Goal: Task Accomplishment & Management: Manage account settings

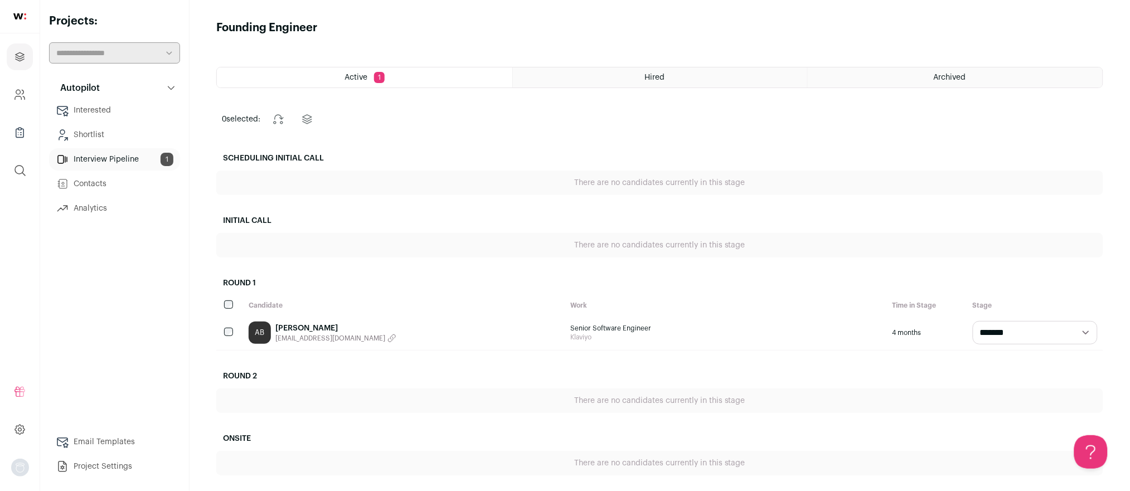
scroll to position [67, 0]
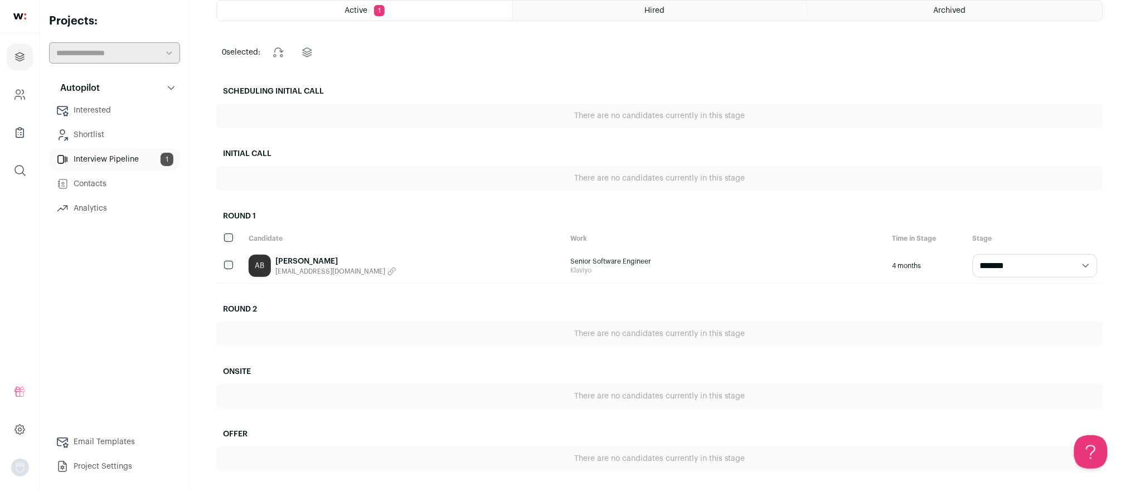
click at [163, 325] on div "Autopilot Autopilot Interested Shortlist Interview Pipeline 1 Contacts Analytics" at bounding box center [114, 277] width 131 height 401
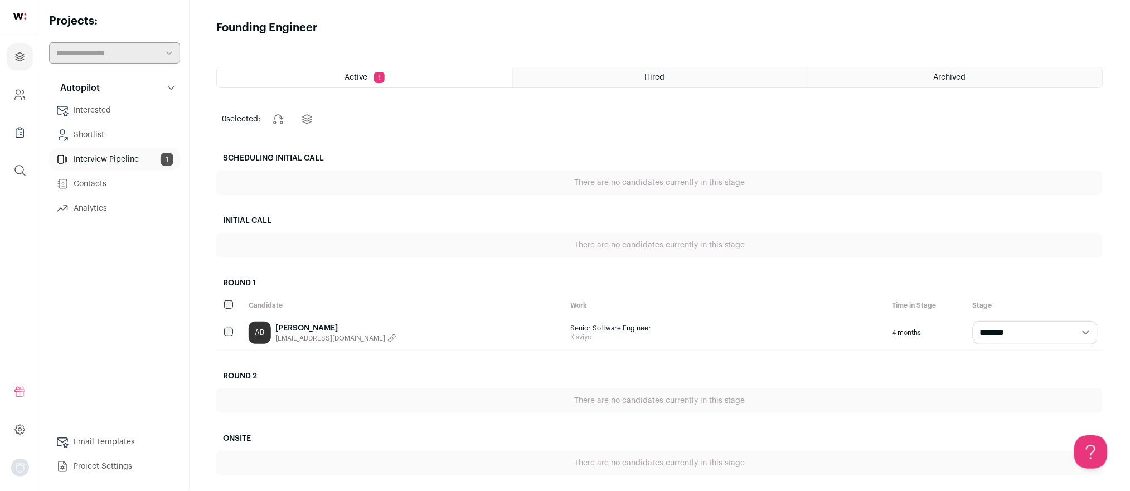
click at [688, 77] on div "Hired" at bounding box center [660, 77] width 295 height 20
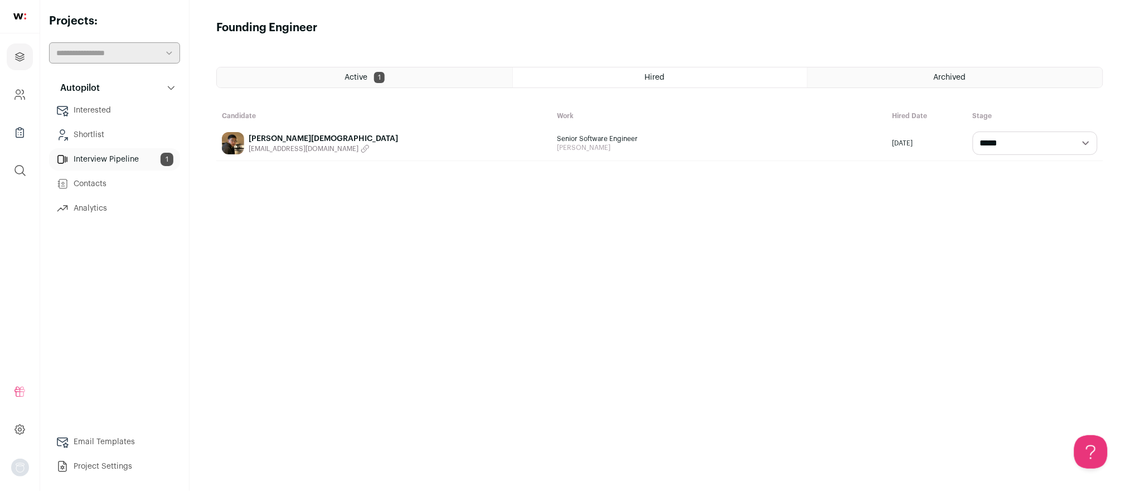
click at [94, 115] on link "Interested" at bounding box center [114, 110] width 131 height 22
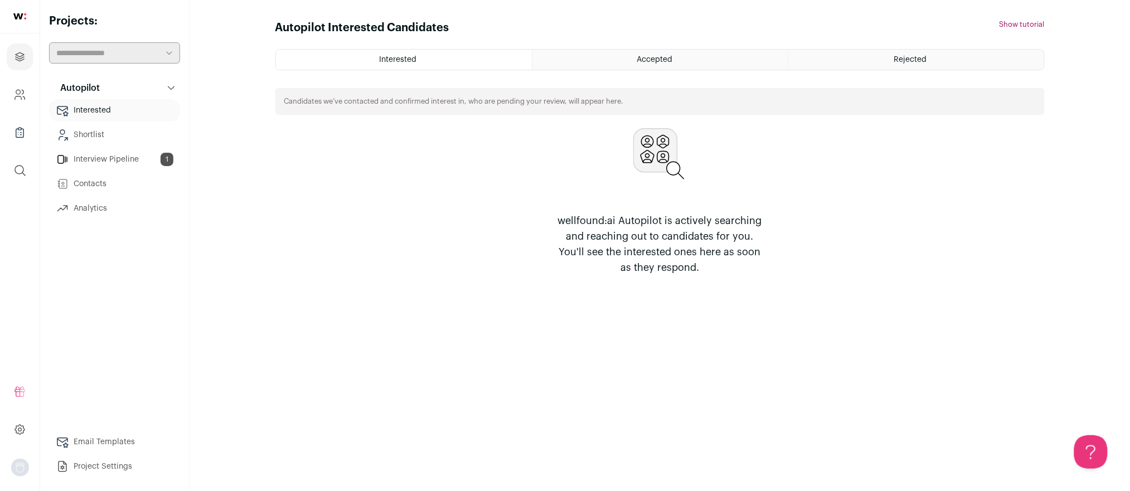
click at [85, 143] on link "Shortlist" at bounding box center [114, 135] width 131 height 22
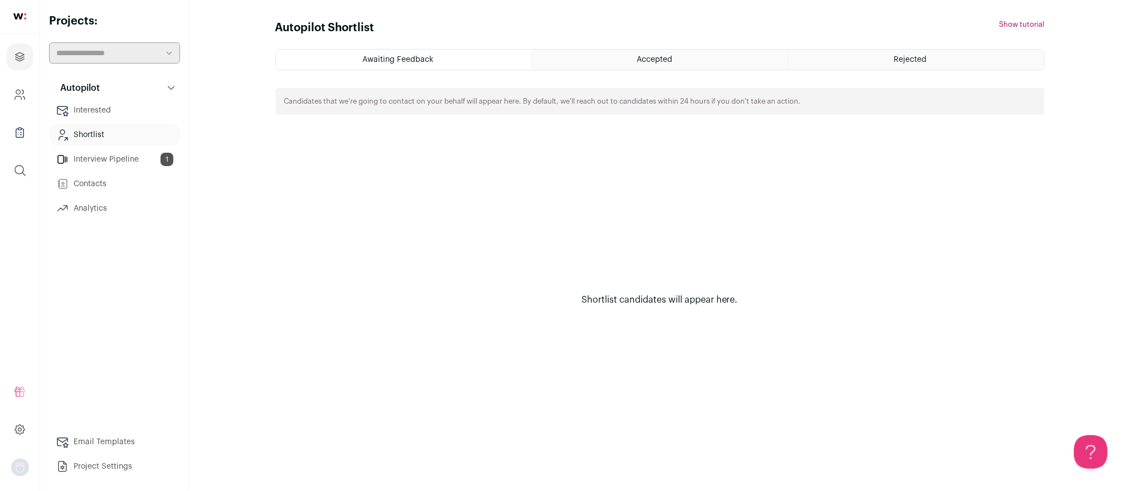
click at [86, 185] on link "Contacts" at bounding box center [114, 184] width 131 height 22
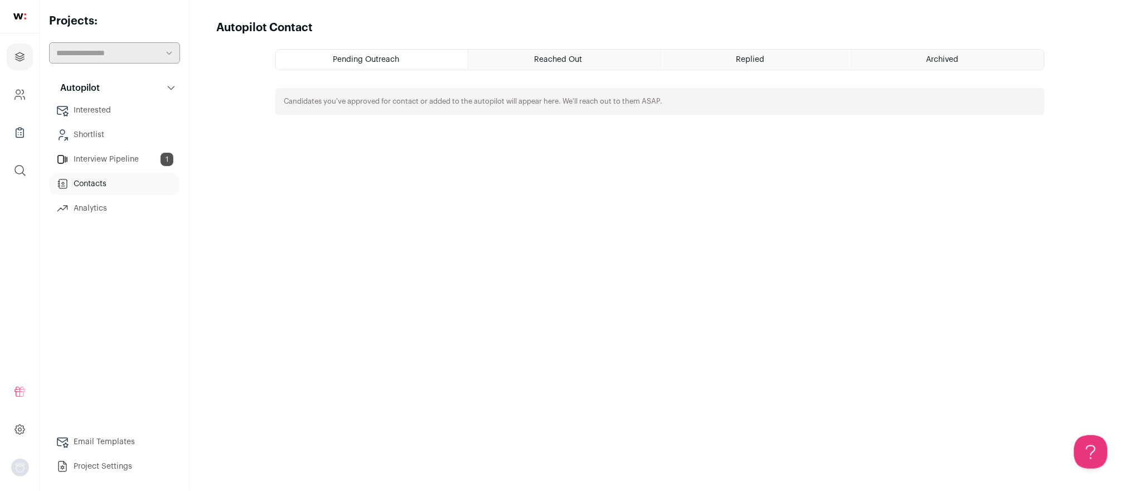
click at [85, 216] on link "Analytics" at bounding box center [114, 208] width 131 height 22
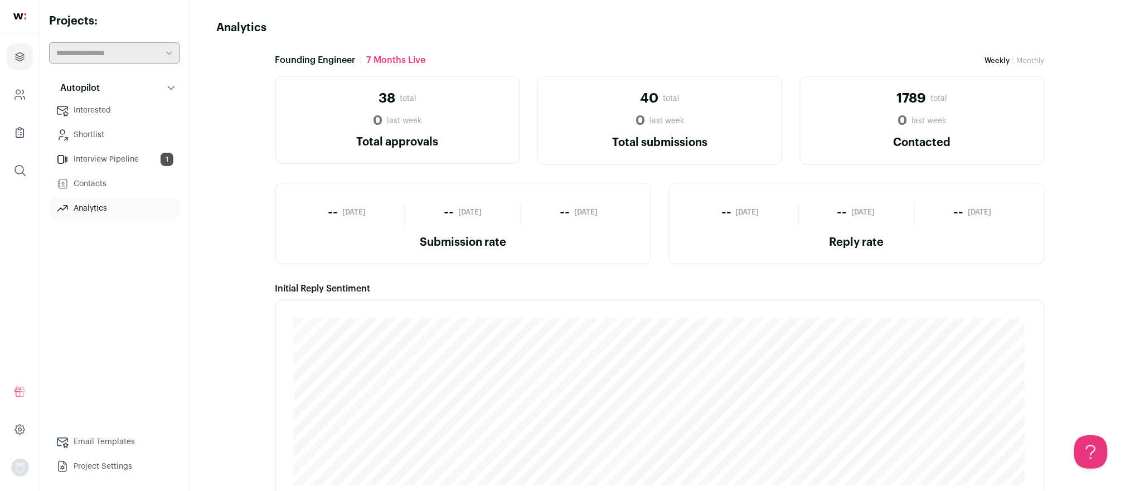
click at [74, 183] on link "Contacts" at bounding box center [114, 184] width 131 height 22
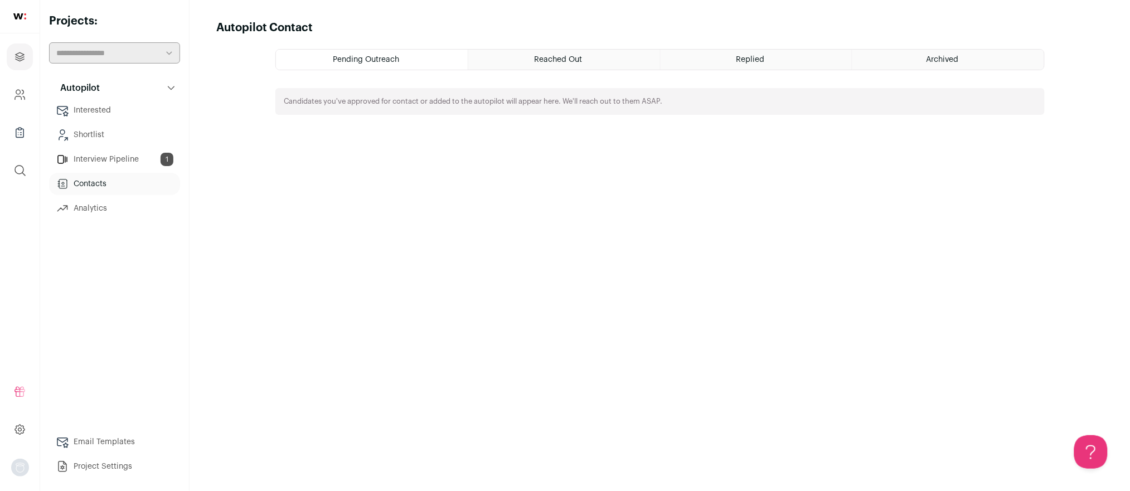
click at [583, 51] on div "Reached Out" at bounding box center [564, 60] width 192 height 20
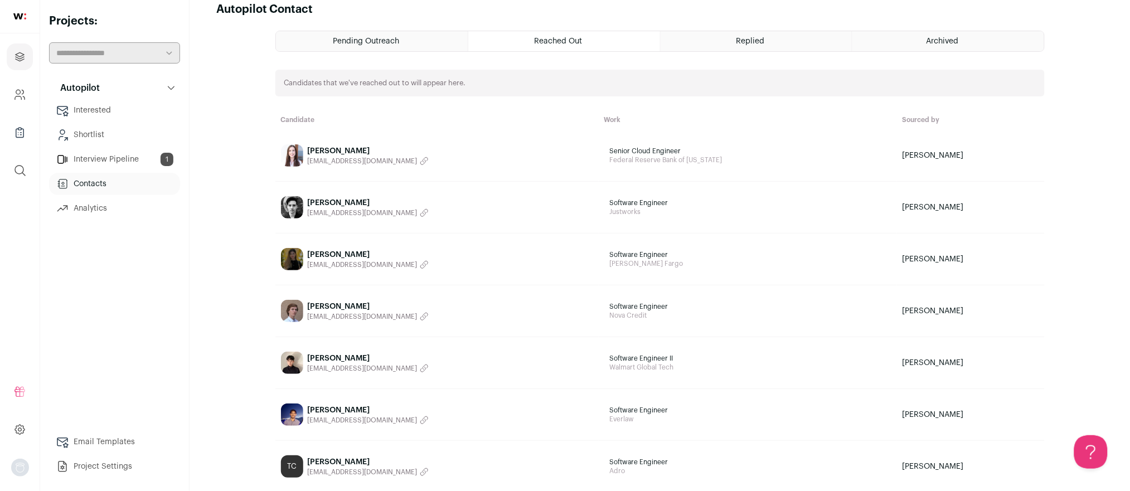
scroll to position [21, 0]
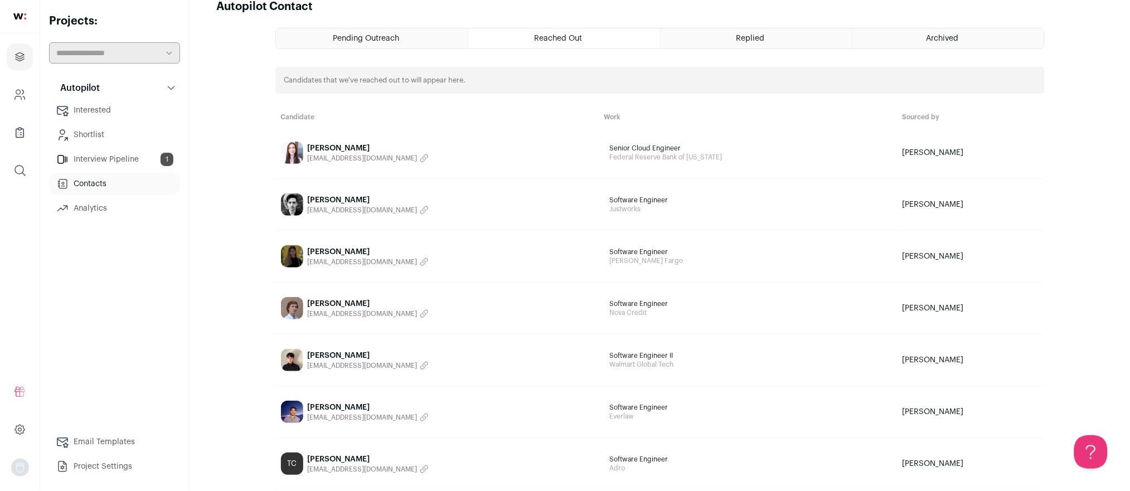
click at [327, 143] on div "Maggie West" at bounding box center [368, 148] width 121 height 11
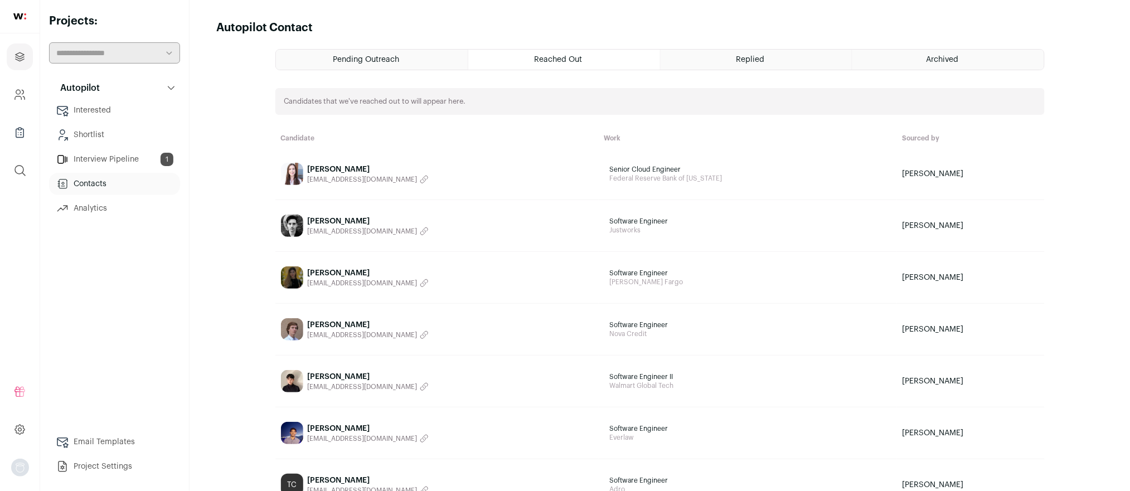
click at [753, 50] on div "Replied" at bounding box center [757, 60] width 192 height 20
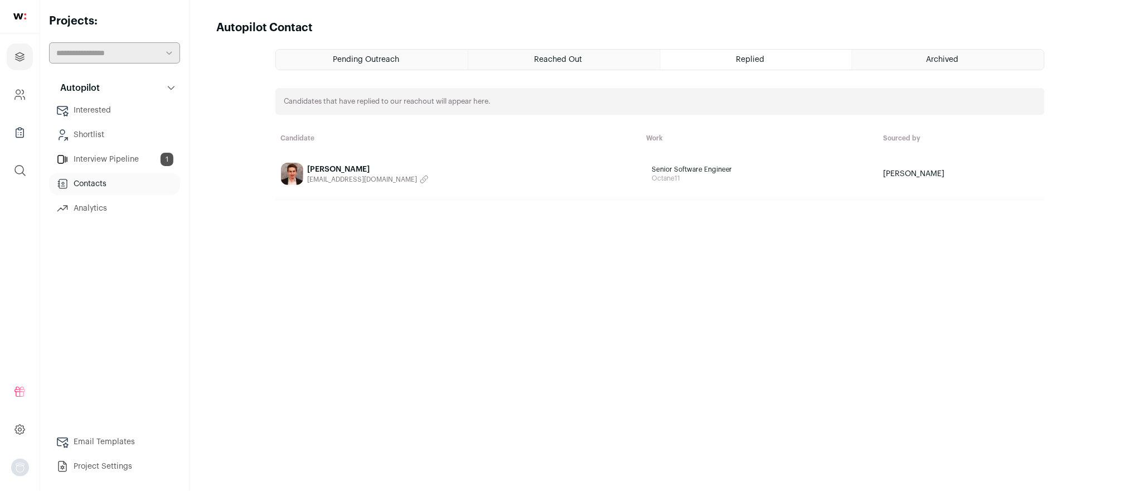
click at [499, 173] on link "Giuseppe Valentino zepvalue@gmail.com" at bounding box center [458, 174] width 355 height 22
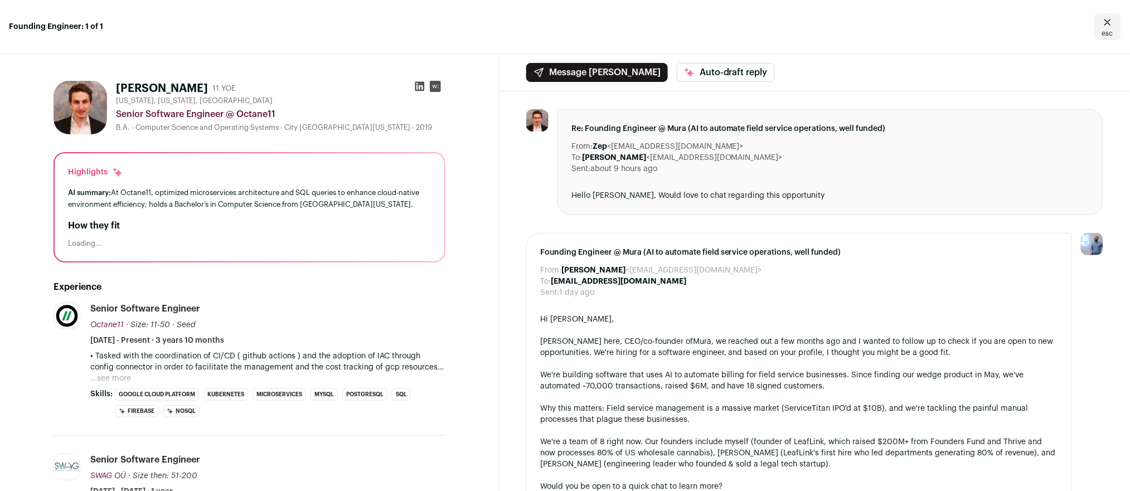
click at [721, 192] on div "Hello Ryan, Would love to chat regarding this opportunity" at bounding box center [830, 195] width 518 height 11
drag, startPoint x: 721, startPoint y: 192, endPoint x: 708, endPoint y: 170, distance: 25.5
click at [708, 170] on div "Re: Founding Engineer @ Mura (AI to automate field service operations, well fun…" at bounding box center [830, 162] width 546 height 106
click at [708, 170] on div "Sent: about 9 hours ago" at bounding box center [830, 168] width 518 height 11
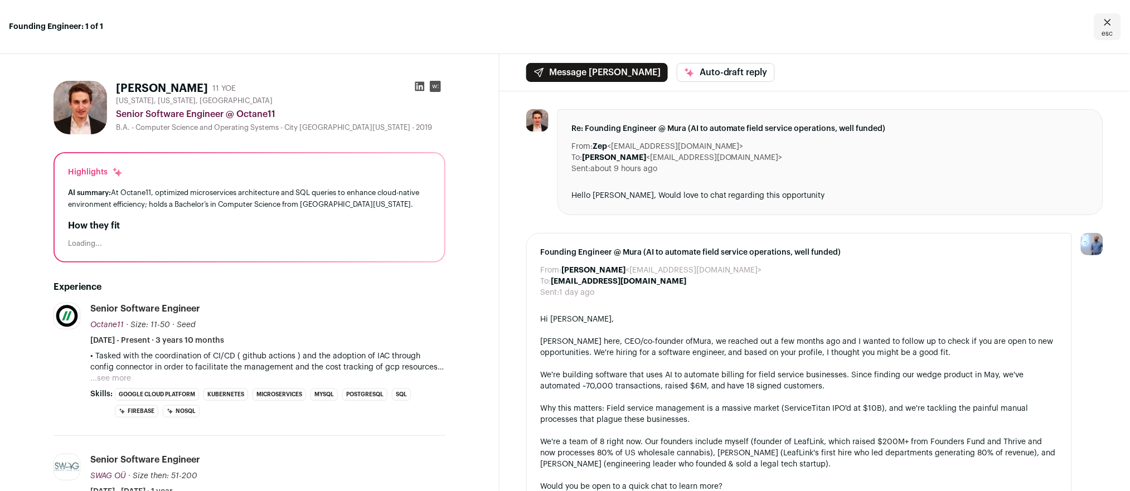
click at [708, 170] on div "Sent: about 9 hours ago" at bounding box center [830, 168] width 518 height 11
drag, startPoint x: 708, startPoint y: 170, endPoint x: 705, endPoint y: 181, distance: 11.5
click at [705, 181] on div "Re: Founding Engineer @ Mura (AI to automate field service operations, well fun…" at bounding box center [830, 162] width 546 height 106
click at [722, 196] on div "Hello Ryan, Would love to chat regarding this opportunity" at bounding box center [830, 195] width 518 height 11
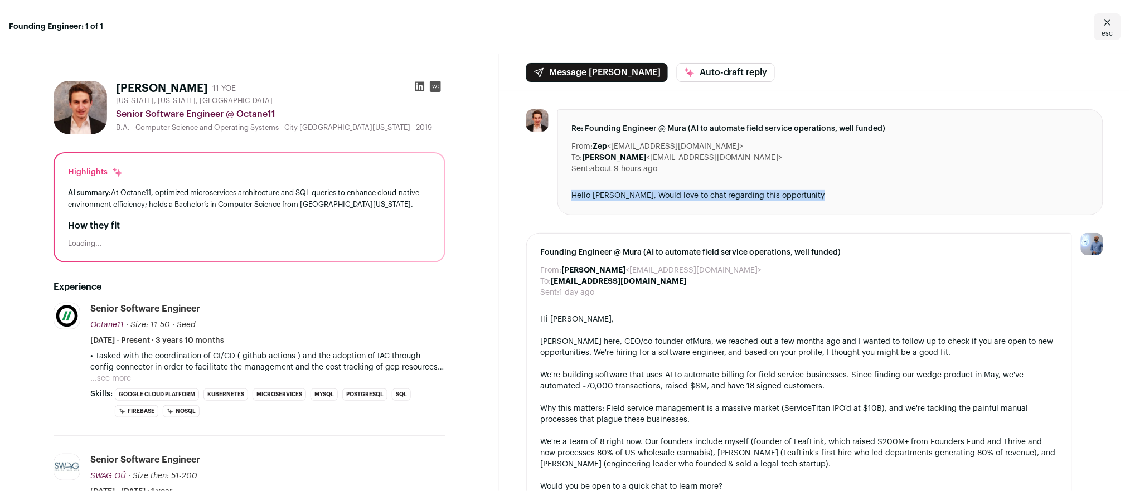
drag, startPoint x: 722, startPoint y: 196, endPoint x: 756, endPoint y: 219, distance: 40.7
click at [756, 219] on ul "Re: Founding Engineer @ Mura (AI to automate field service operations, well fun…" at bounding box center [814, 413] width 577 height 609
click at [925, 361] on div at bounding box center [799, 363] width 518 height 11
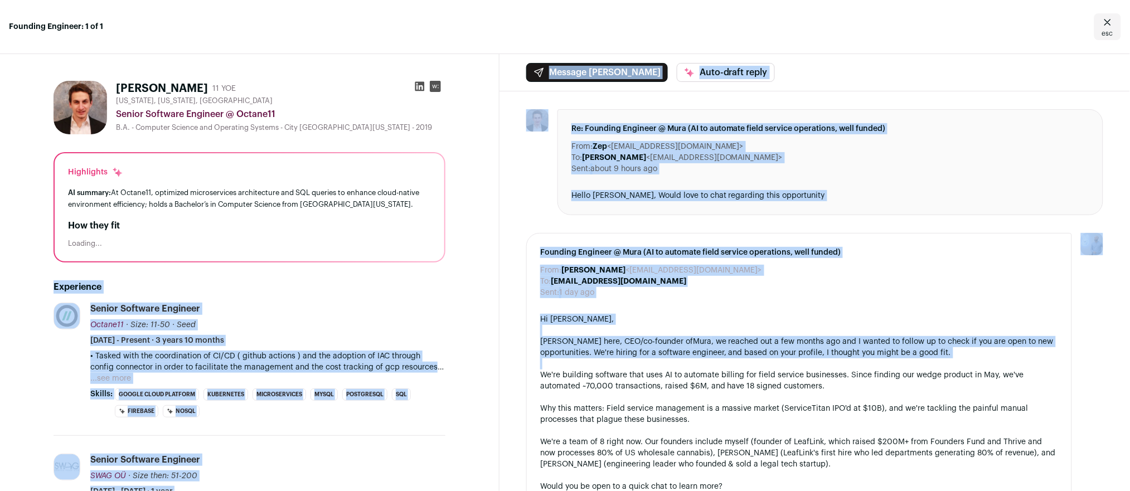
drag, startPoint x: 925, startPoint y: 361, endPoint x: 498, endPoint y: 278, distance: 435.0
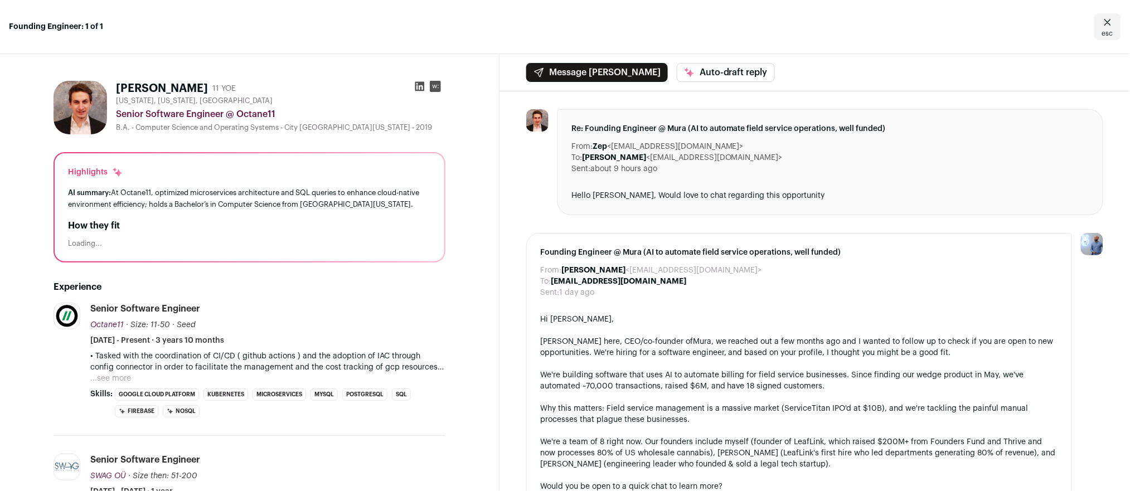
click at [685, 392] on div "We're building software that uses AI to automate billing for field service busi…" at bounding box center [799, 381] width 518 height 22
drag, startPoint x: 685, startPoint y: 392, endPoint x: 671, endPoint y: 302, distance: 91.4
click at [671, 302] on div "Founding Engineer @ Mura (AI to automate field service operations, well funded)…" at bounding box center [799, 475] width 546 height 485
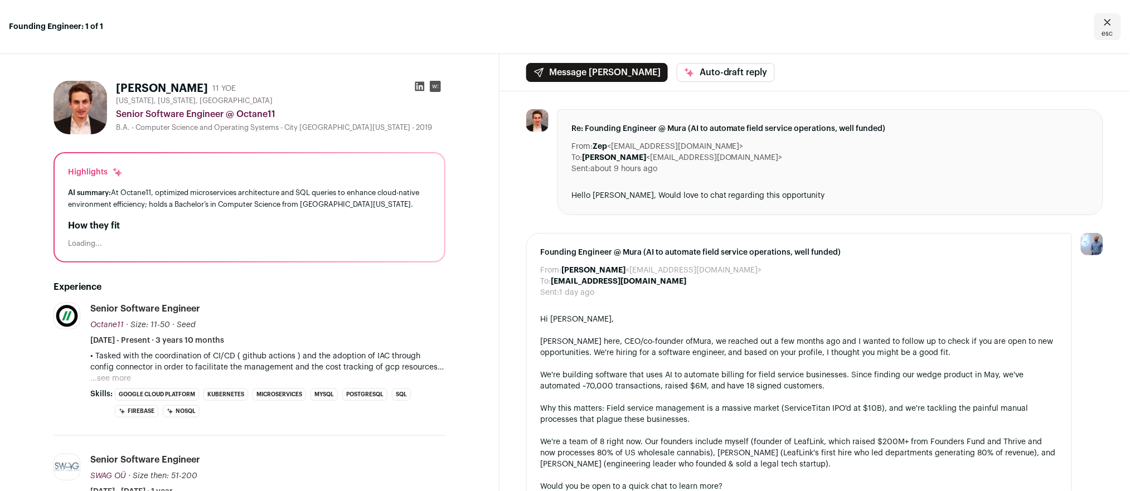
click at [719, 263] on div "Founding Engineer @ Mura (AI to automate field service operations, well funded)…" at bounding box center [799, 475] width 546 height 485
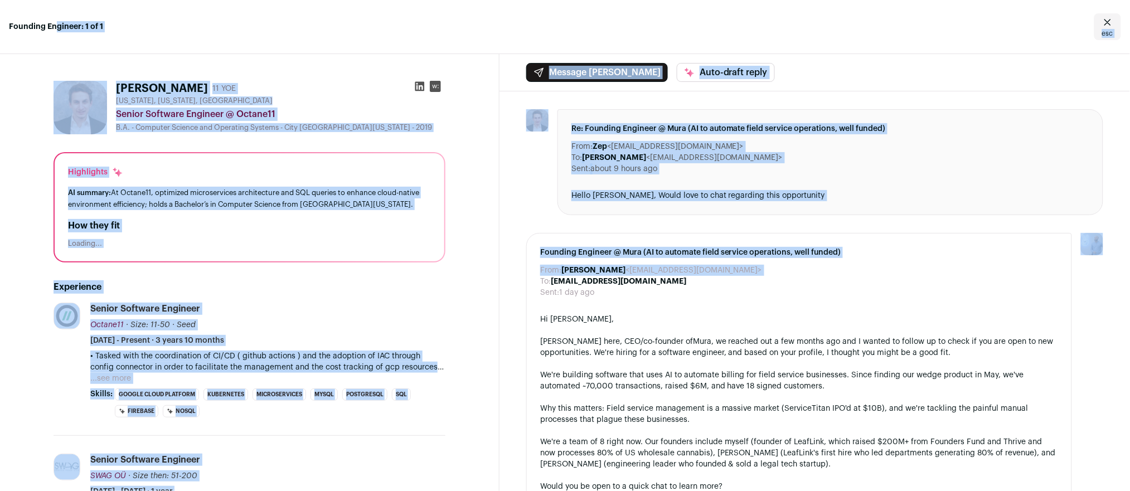
drag, startPoint x: 719, startPoint y: 263, endPoint x: -14, endPoint y: -104, distance: 819.7
click at [0, 0] on html "Founding Engineer: 1 of 1 esc Giuseppe Valentino 11 YOE New York, New York, Uni…" at bounding box center [565, 245] width 1130 height 491
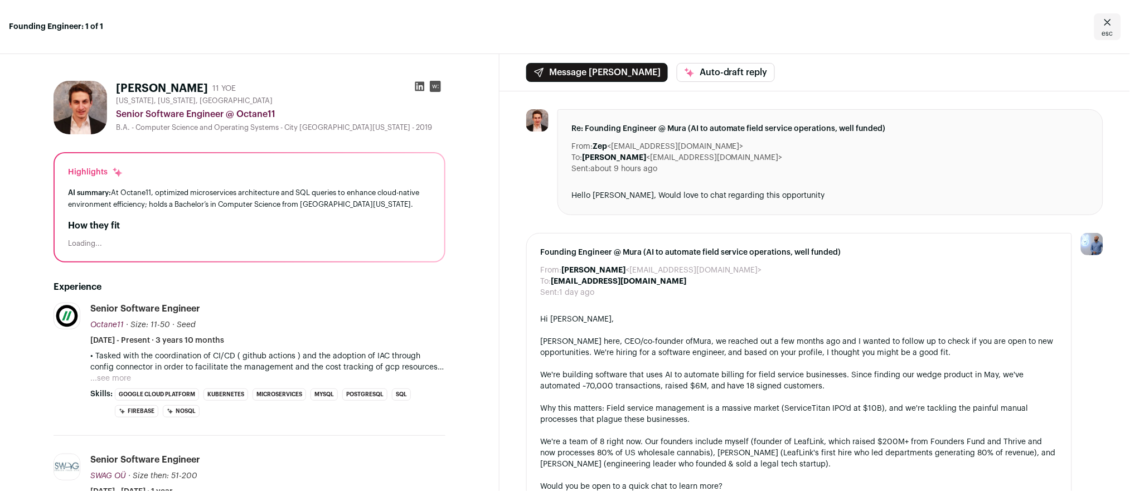
click at [770, 400] on div at bounding box center [799, 397] width 518 height 11
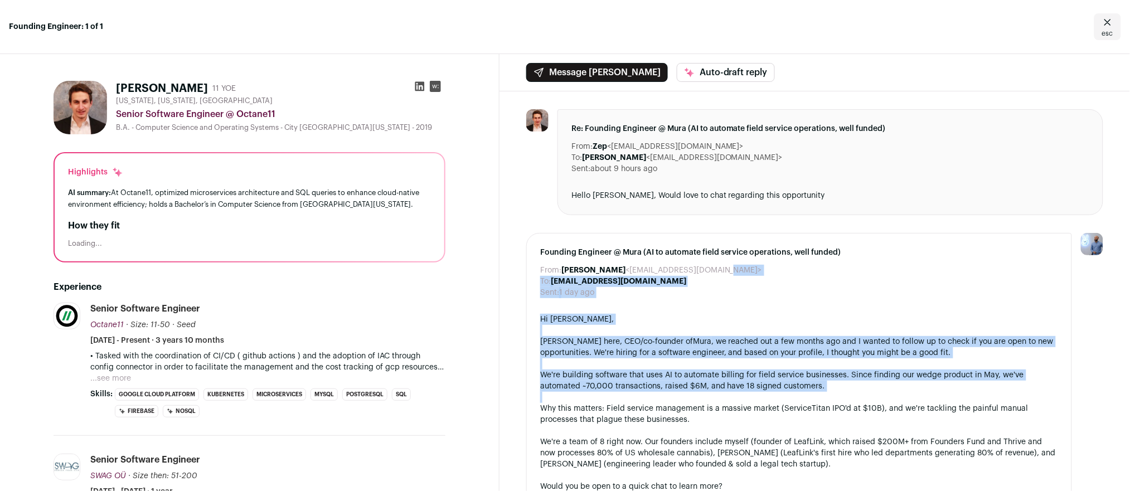
drag, startPoint x: 770, startPoint y: 400, endPoint x: 638, endPoint y: 273, distance: 183.7
click at [638, 273] on div "Founding Engineer @ Mura (AI to automate field service operations, well funded)…" at bounding box center [799, 475] width 546 height 485
click at [823, 319] on div "Hi Giuseppe," at bounding box center [799, 319] width 518 height 11
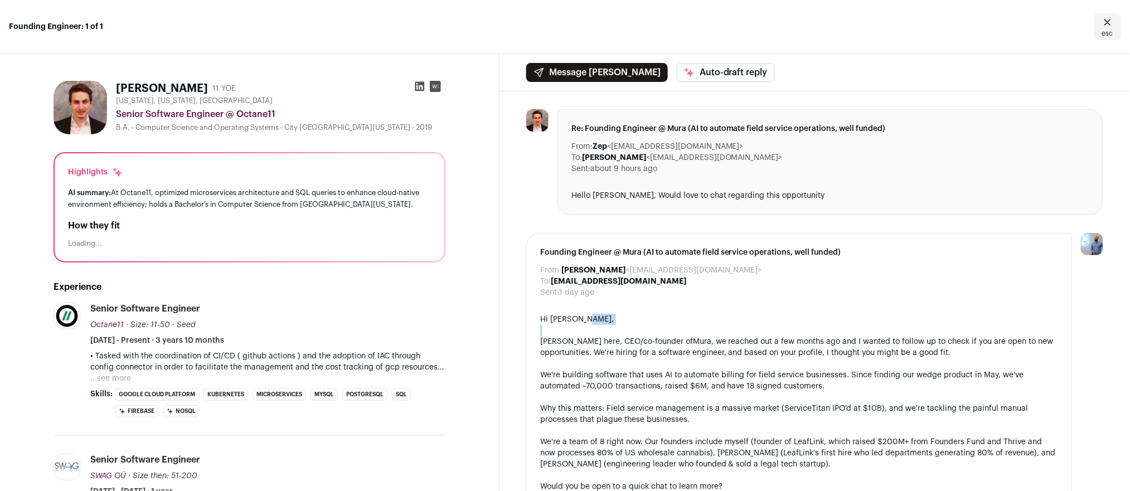
click at [823, 319] on div "Hi Giuseppe," at bounding box center [799, 319] width 518 height 11
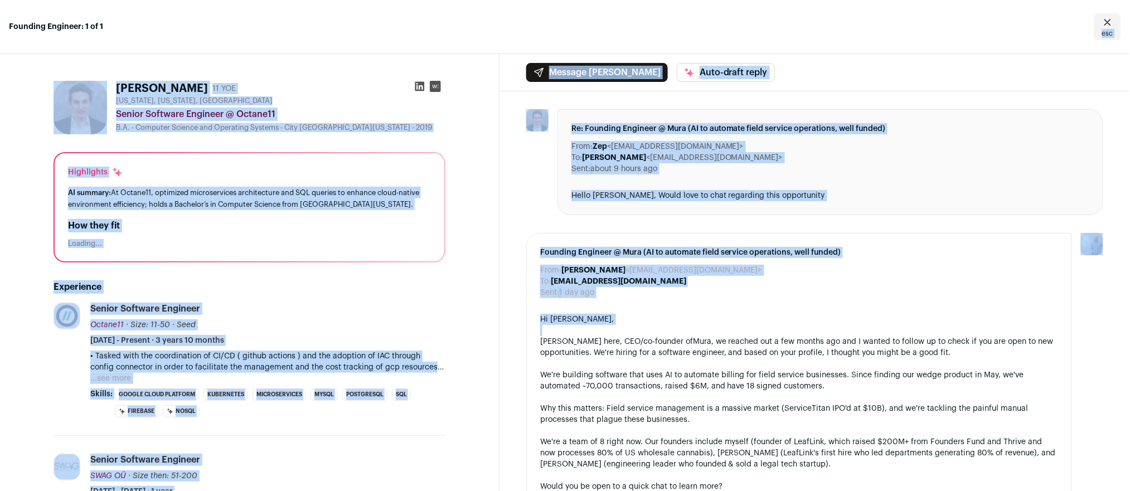
drag, startPoint x: 823, startPoint y: 319, endPoint x: 739, endPoint y: -104, distance: 431.4
click at [739, 0] on html "Founding Engineer: 1 of 1 esc Giuseppe Valentino 11 YOE New York, New York, Uni…" at bounding box center [565, 245] width 1130 height 491
click at [867, 290] on div "Sent: 1 day ago" at bounding box center [799, 292] width 518 height 11
drag, startPoint x: 867, startPoint y: 290, endPoint x: 799, endPoint y: -104, distance: 400.0
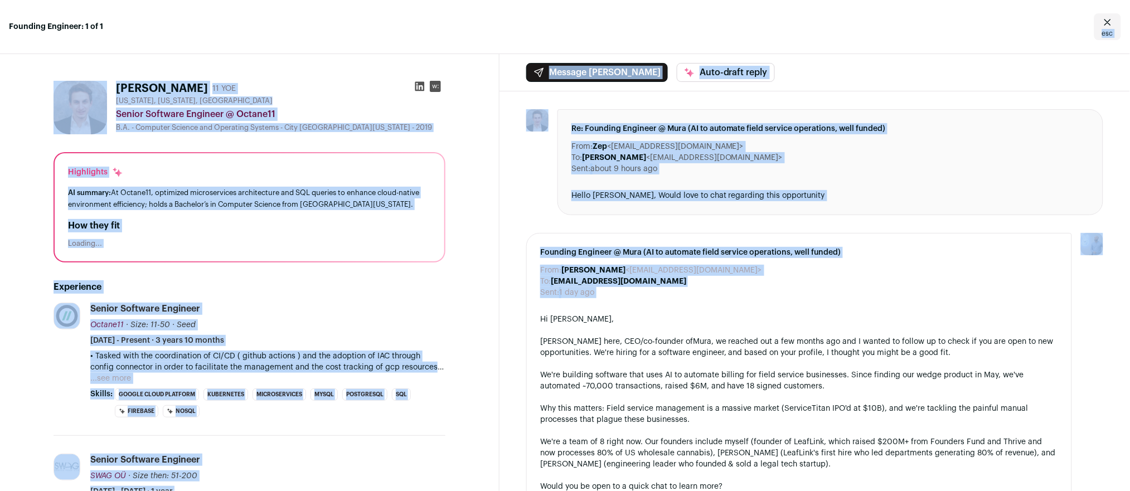
click at [799, 0] on html "Founding Engineer: 1 of 1 esc Giuseppe Valentino 11 YOE New York, New York, Uni…" at bounding box center [565, 245] width 1130 height 491
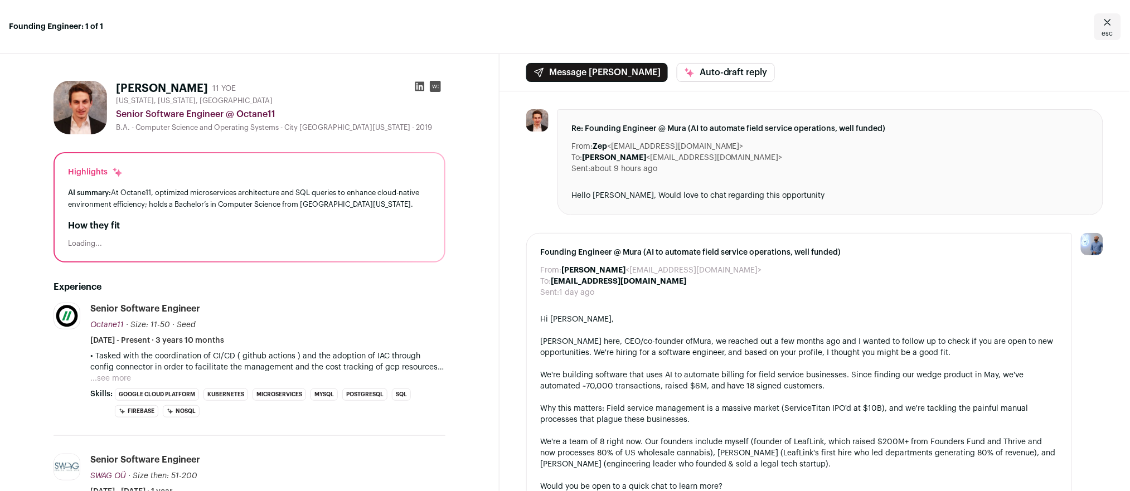
click at [832, 332] on div at bounding box center [799, 330] width 518 height 11
click at [920, 396] on div at bounding box center [799, 397] width 518 height 11
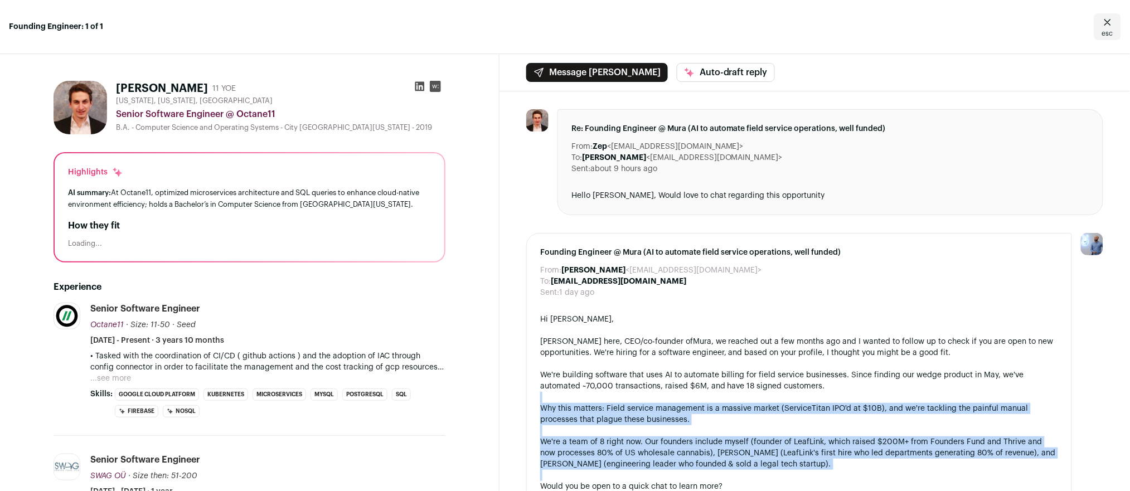
drag, startPoint x: 920, startPoint y: 396, endPoint x: 884, endPoint y: 464, distance: 77.8
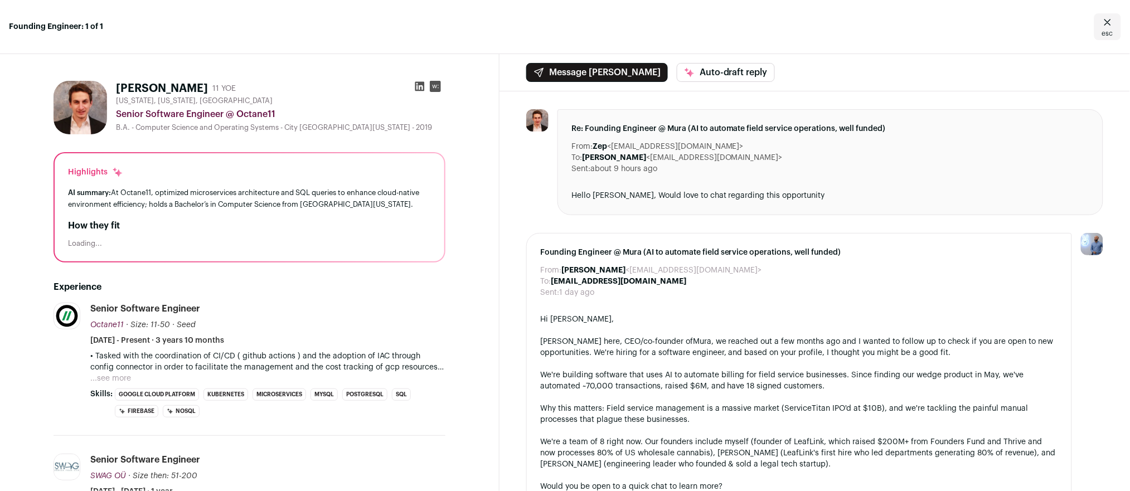
click at [870, 378] on div "We're building software that uses AI to automate billing for field service busi…" at bounding box center [799, 381] width 518 height 22
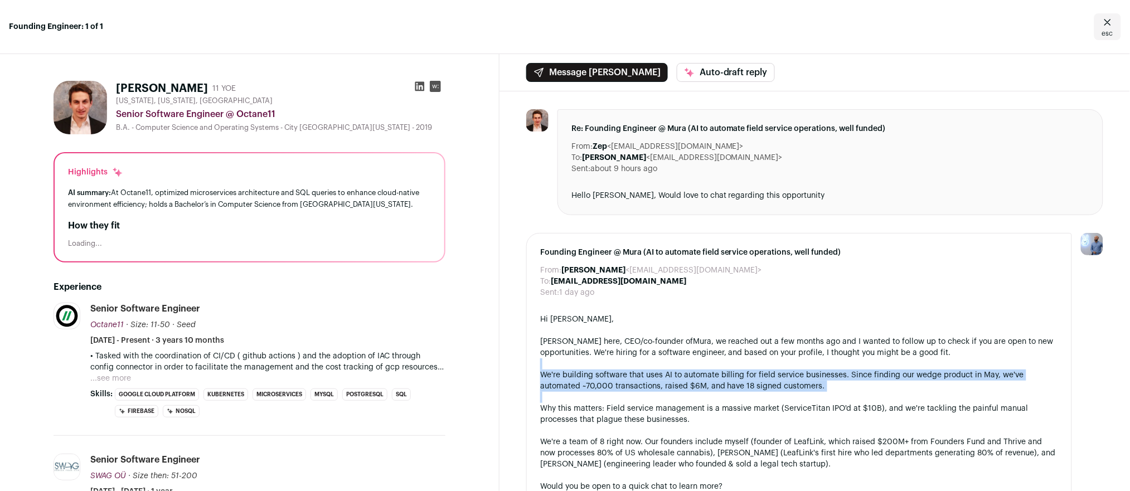
drag, startPoint x: 870, startPoint y: 378, endPoint x: 715, endPoint y: 368, distance: 155.3
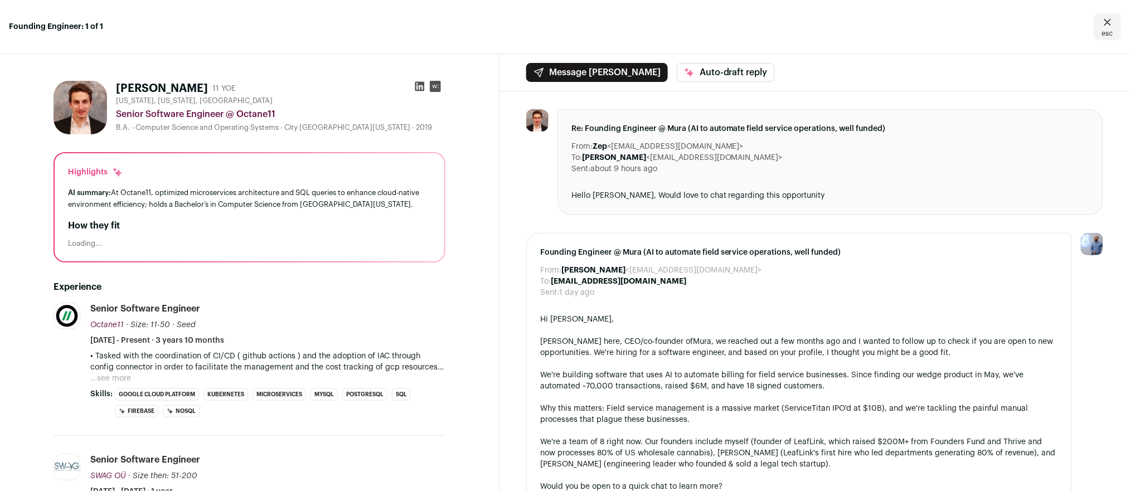
click at [789, 337] on div "Ryan Smith here, CEO/co-founder of Mura , we reached out a few months ago and I…" at bounding box center [799, 347] width 518 height 22
click at [420, 88] on icon at bounding box center [419, 86] width 9 height 9
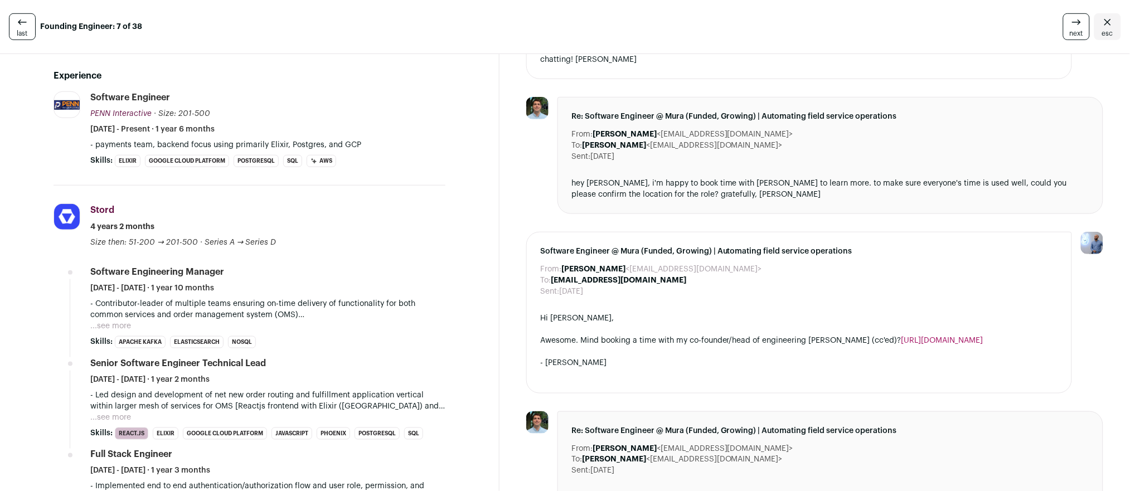
scroll to position [263, 0]
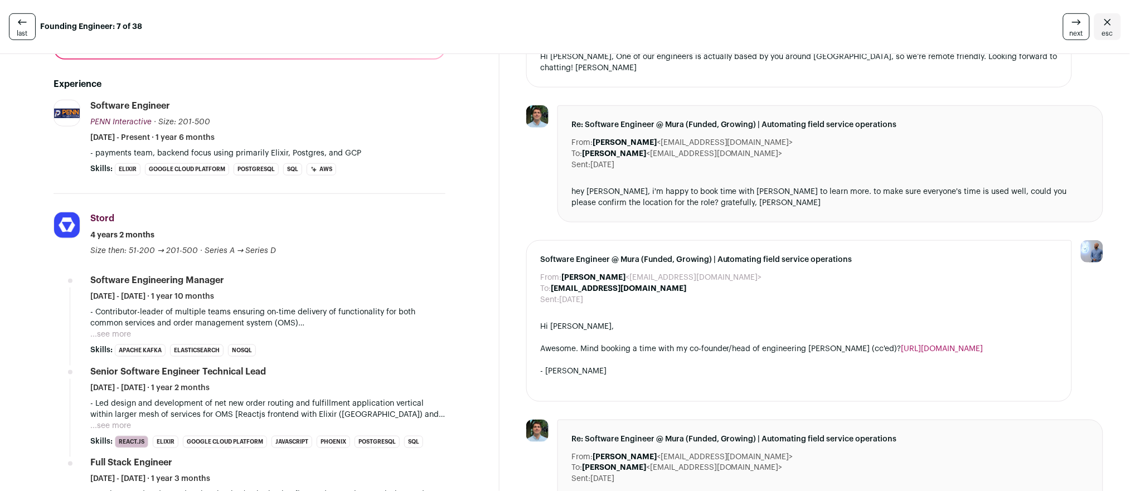
click at [616, 355] on div at bounding box center [799, 360] width 518 height 11
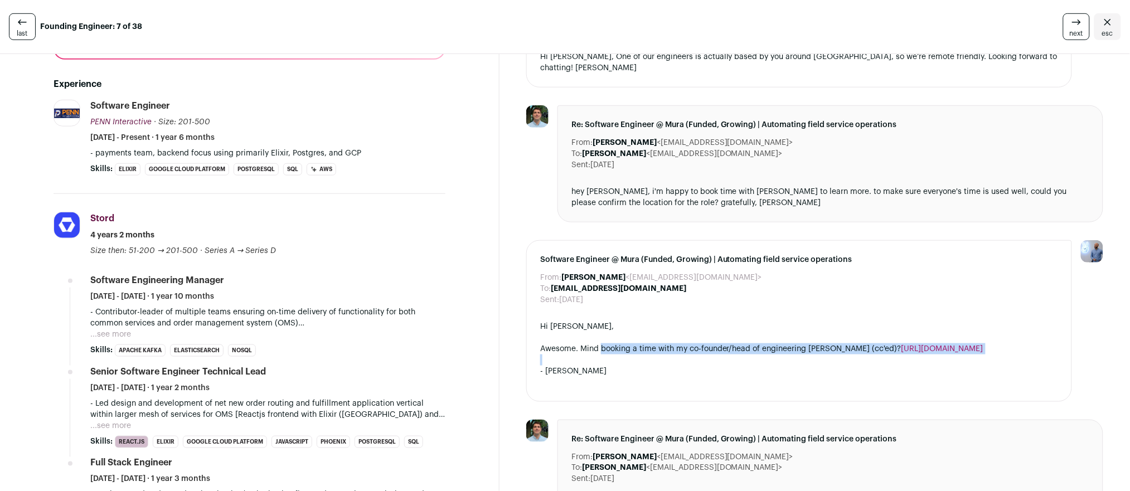
drag, startPoint x: 616, startPoint y: 350, endPoint x: 615, endPoint y: 334, distance: 15.6
click at [615, 334] on div "Hi John, Awesome. Mind booking a time with my co-founder/head of engineering Ja…" at bounding box center [799, 354] width 518 height 67
click at [615, 343] on div "Awesome. Mind booking a time with my co-founder/head of engineering James (cc'e…" at bounding box center [799, 348] width 518 height 11
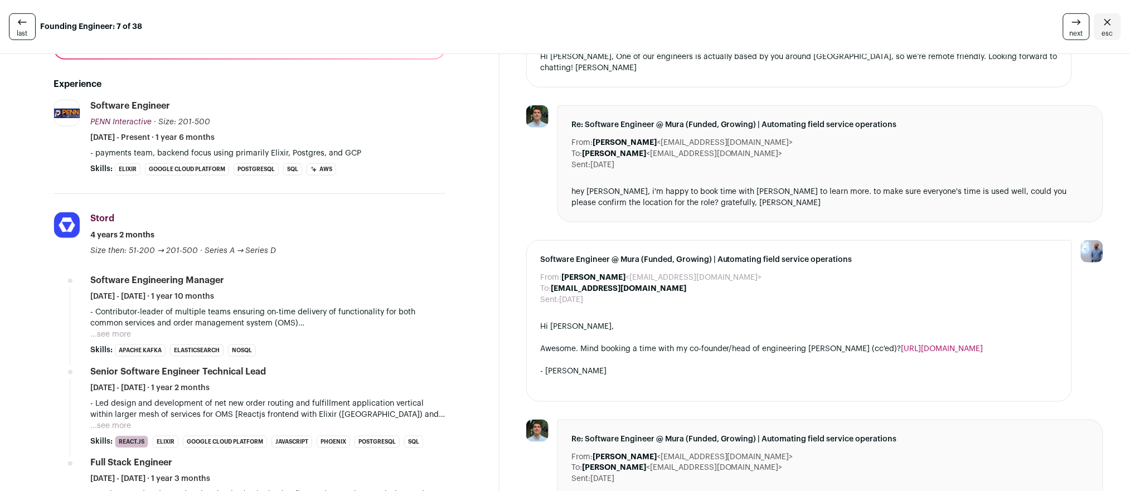
click at [1098, 323] on div at bounding box center [1092, 321] width 22 height 162
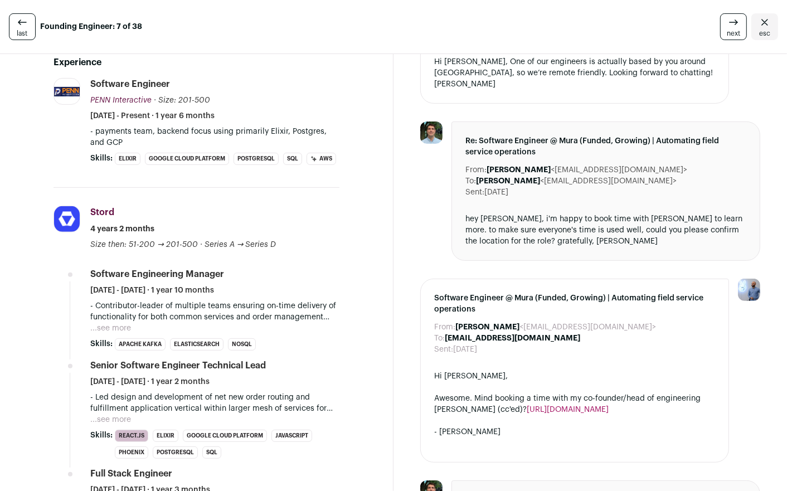
scroll to position [0, 0]
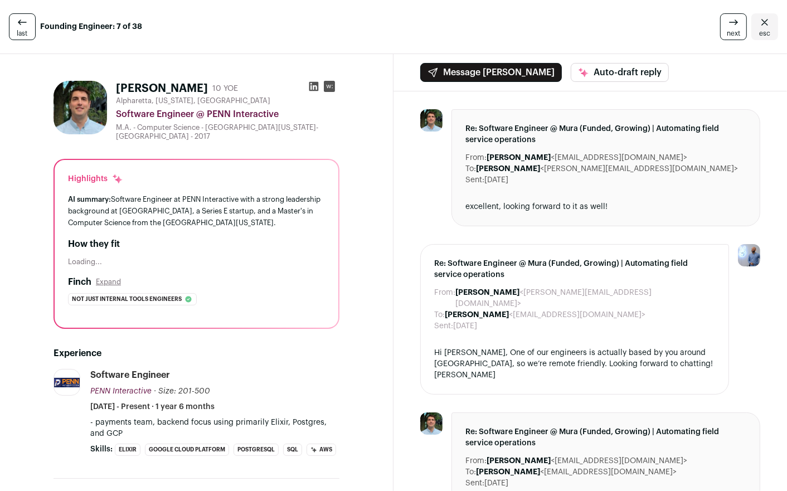
click at [27, 18] on link "last" at bounding box center [22, 26] width 27 height 27
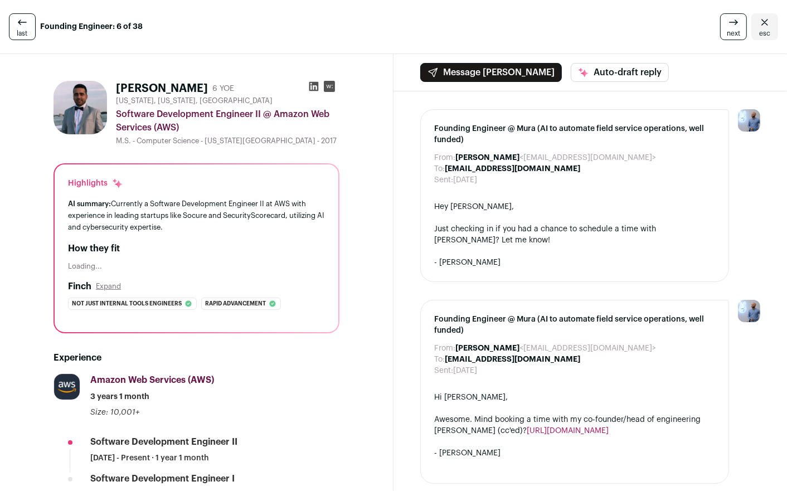
click at [767, 22] on icon "Close" at bounding box center [764, 22] width 13 height 13
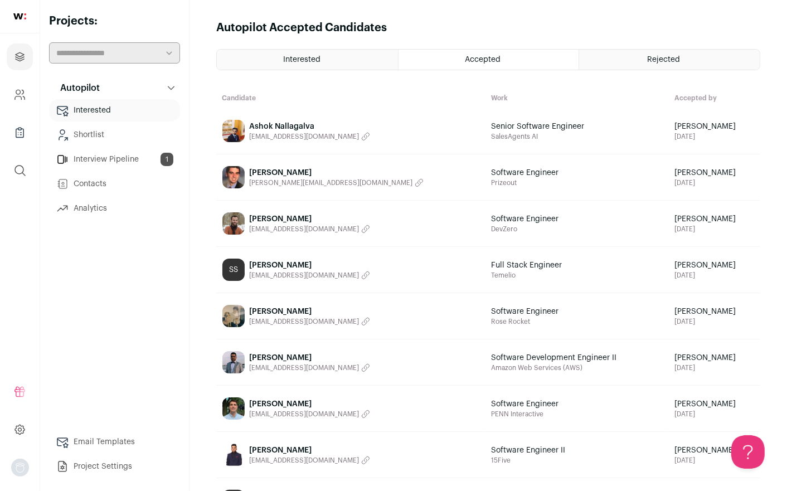
click at [671, 51] on div "Rejected" at bounding box center [669, 60] width 181 height 20
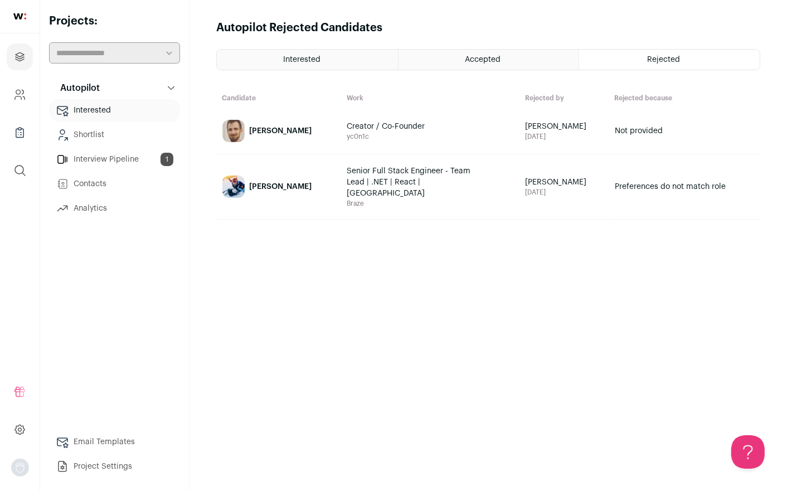
click at [337, 57] on div "Interested" at bounding box center [307, 60] width 181 height 20
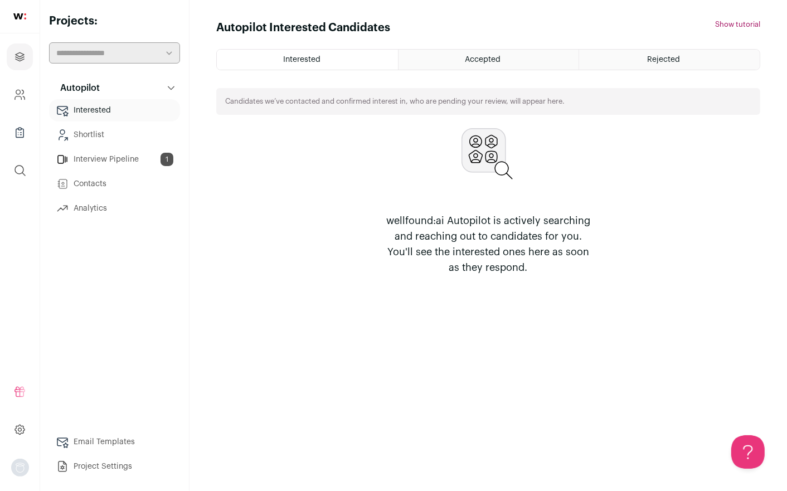
click at [103, 208] on link "Analytics" at bounding box center [114, 208] width 131 height 22
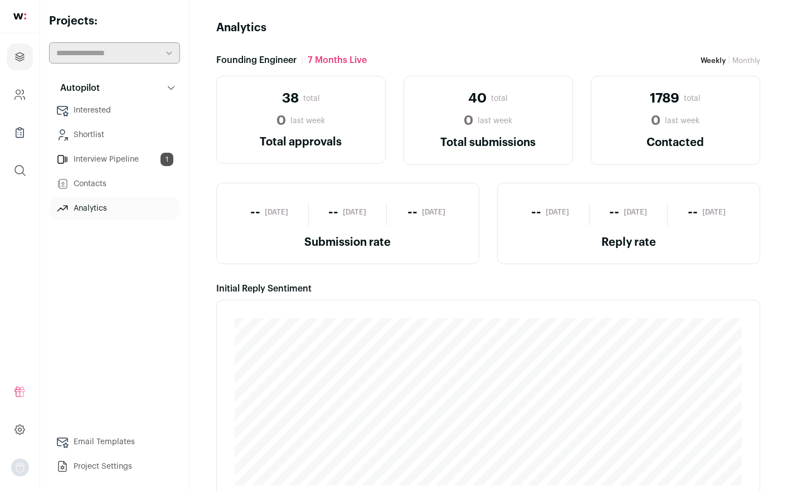
click at [103, 130] on link "Shortlist" at bounding box center [114, 135] width 131 height 22
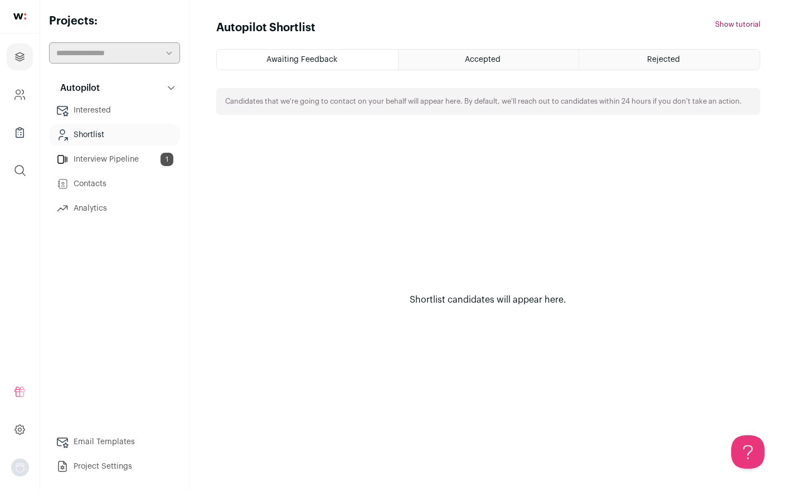
click at [652, 62] on span "Rejected" at bounding box center [664, 60] width 33 height 8
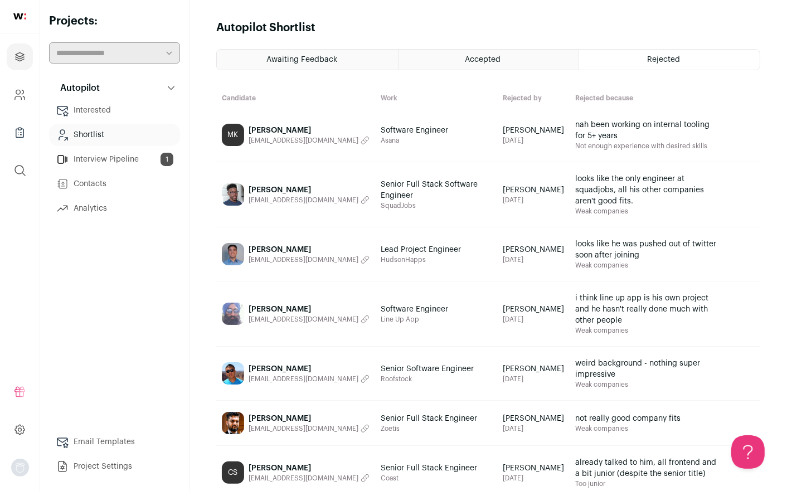
click at [526, 62] on div "Accepted" at bounding box center [489, 60] width 181 height 20
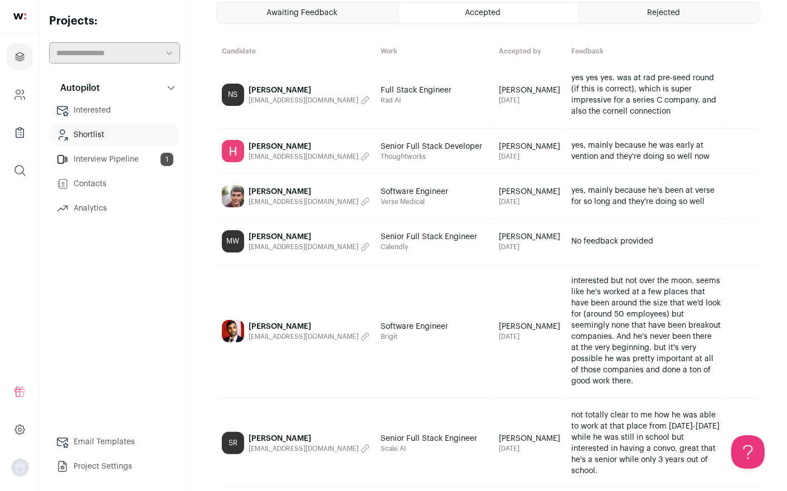
scroll to position [17, 0]
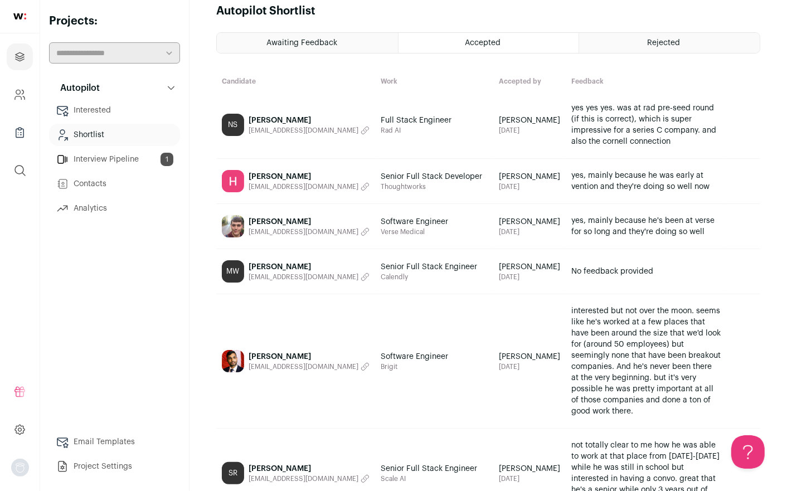
click at [656, 119] on span "yes yes yes. was at rad pre-seed round (if this is correct), which is super imp…" at bounding box center [646, 125] width 150 height 45
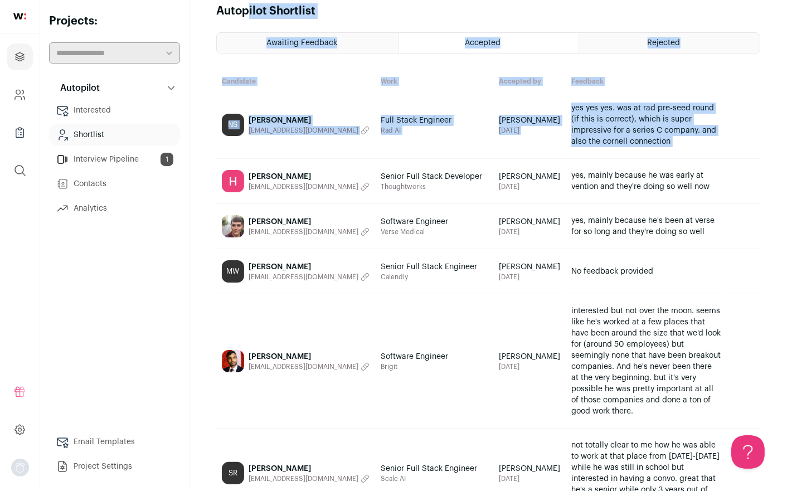
scroll to position [0, 0]
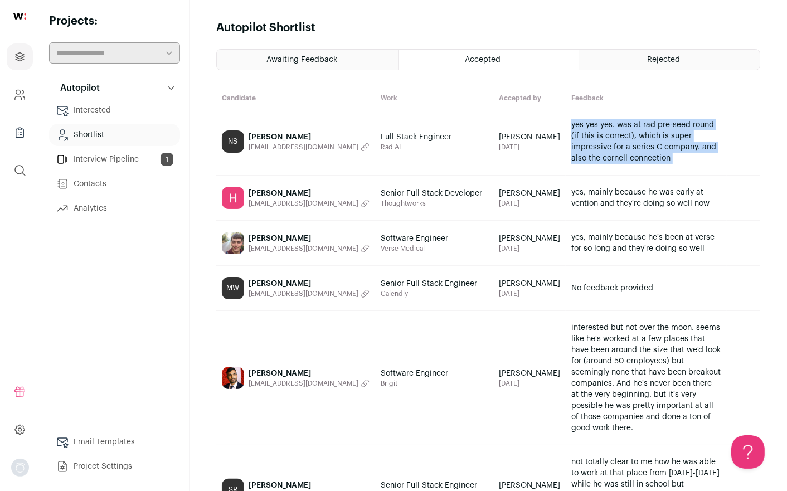
drag, startPoint x: 656, startPoint y: 119, endPoint x: 633, endPoint y: 125, distance: 24.1
click at [633, 125] on span "yes yes yes. was at rad pre-seed round (if this is correct), which is super imp…" at bounding box center [646, 141] width 150 height 45
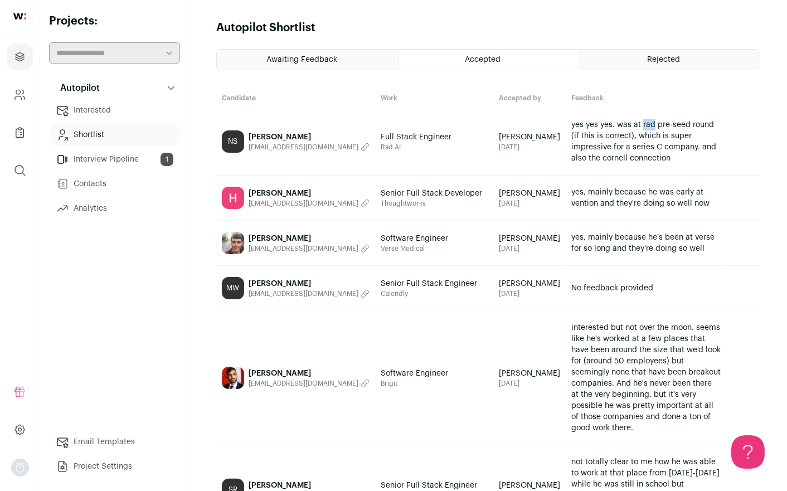
click at [633, 125] on span "yes yes yes. was at rad pre-seed round (if this is correct), which is super imp…" at bounding box center [646, 141] width 150 height 45
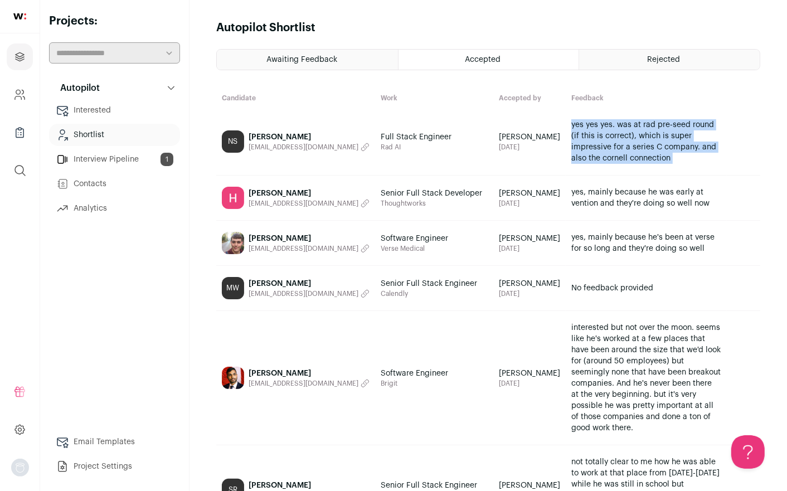
drag, startPoint x: 633, startPoint y: 125, endPoint x: 641, endPoint y: 126, distance: 8.4
click at [641, 126] on span "yes yes yes. was at rad pre-seed round (if this is correct), which is super imp…" at bounding box center [646, 141] width 150 height 45
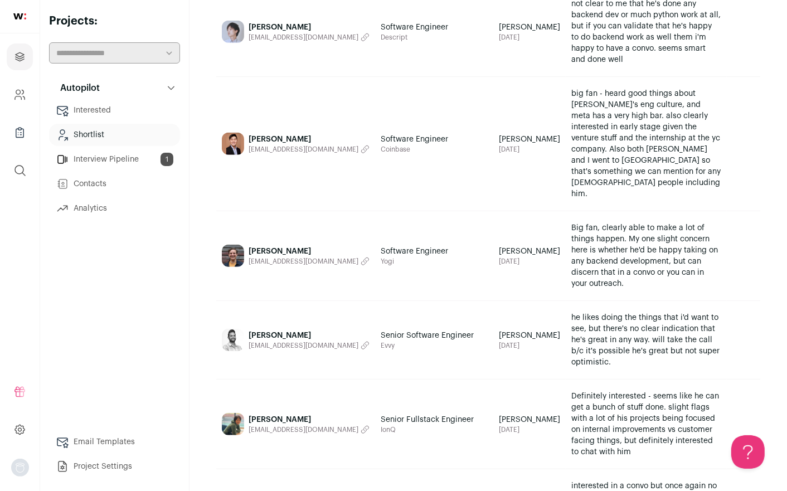
scroll to position [527, 0]
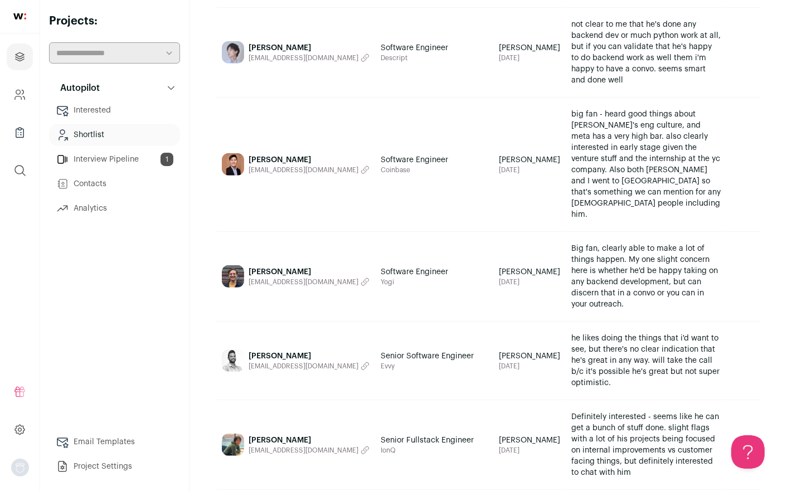
click at [641, 126] on span "big fan - heard good things about vanta's eng culture, and meta has a very high…" at bounding box center [646, 164] width 150 height 111
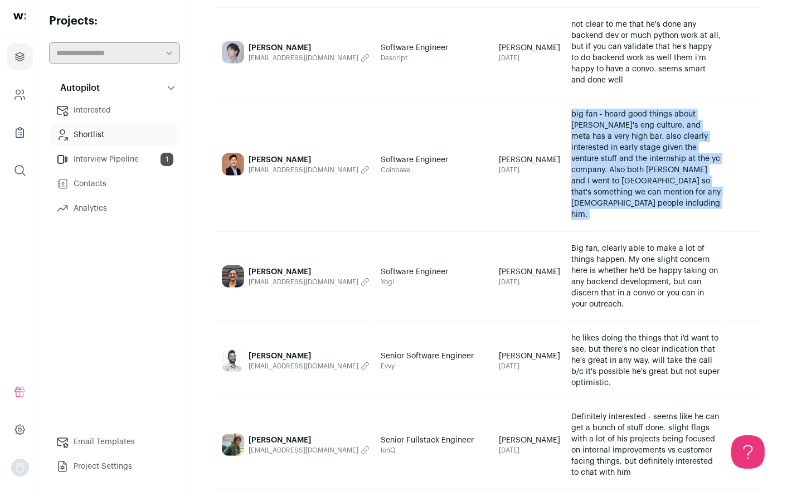
drag, startPoint x: 641, startPoint y: 126, endPoint x: 649, endPoint y: 105, distance: 22.8
click at [649, 109] on span "big fan - heard good things about vanta's eng culture, and meta has a very high…" at bounding box center [646, 164] width 150 height 111
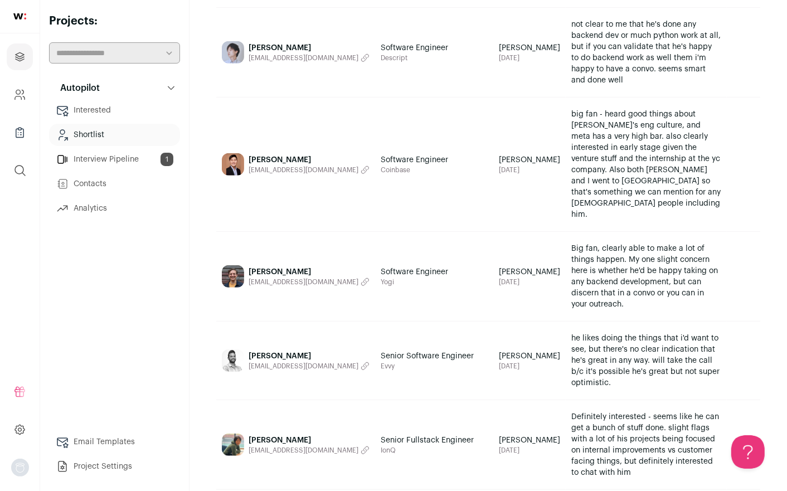
click at [659, 154] on span "big fan - heard good things about vanta's eng culture, and meta has a very high…" at bounding box center [646, 164] width 150 height 111
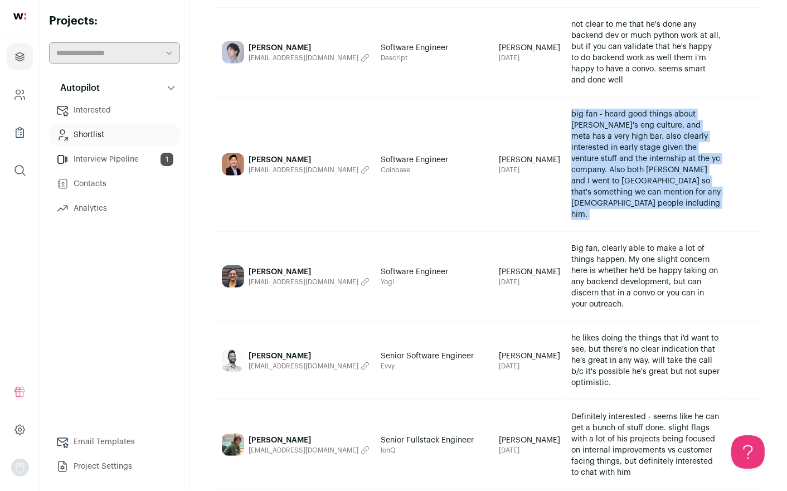
drag, startPoint x: 659, startPoint y: 154, endPoint x: 674, endPoint y: 129, distance: 29.3
click at [674, 129] on span "big fan - heard good things about vanta's eng culture, and meta has a very high…" at bounding box center [646, 164] width 150 height 111
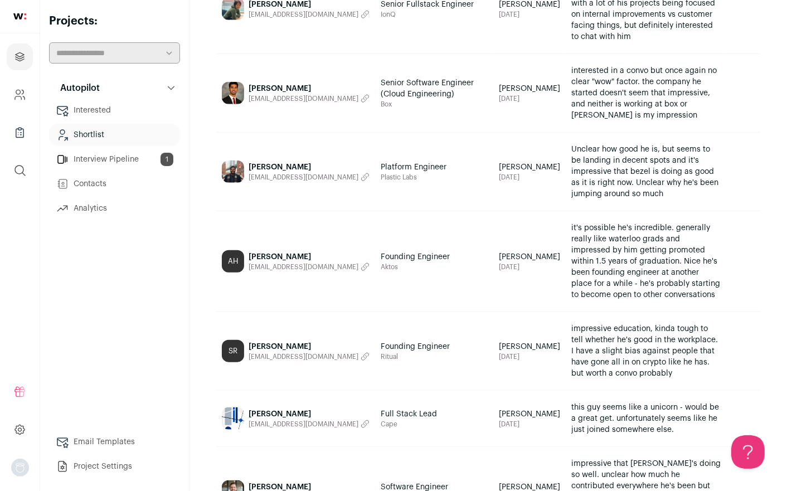
scroll to position [1068, 0]
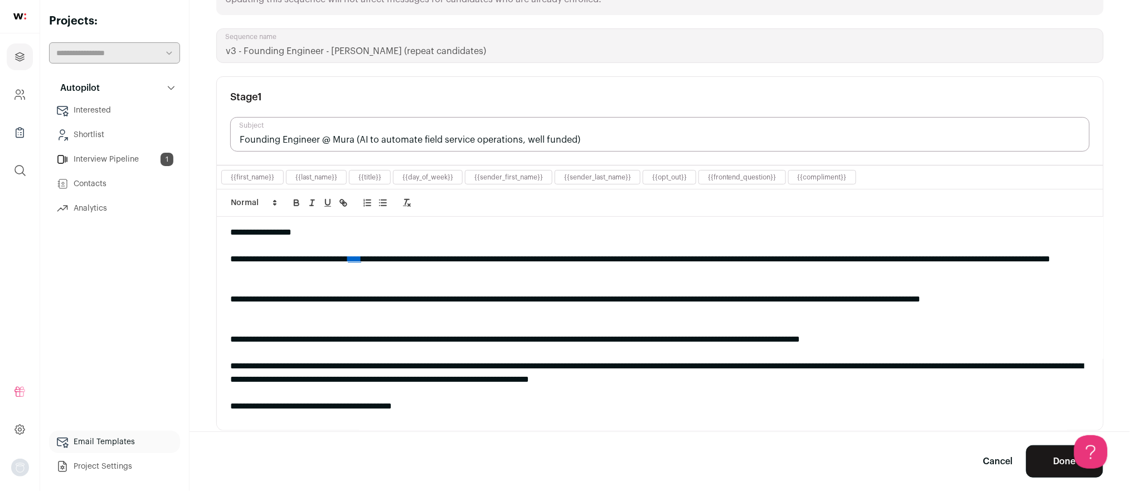
scroll to position [111, 0]
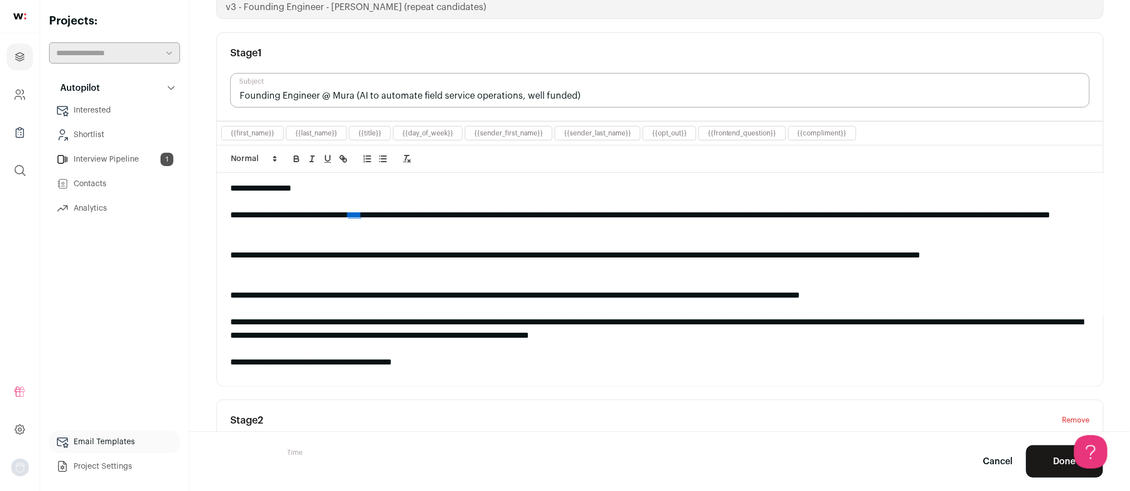
click at [95, 436] on link "Email Templates" at bounding box center [114, 442] width 131 height 22
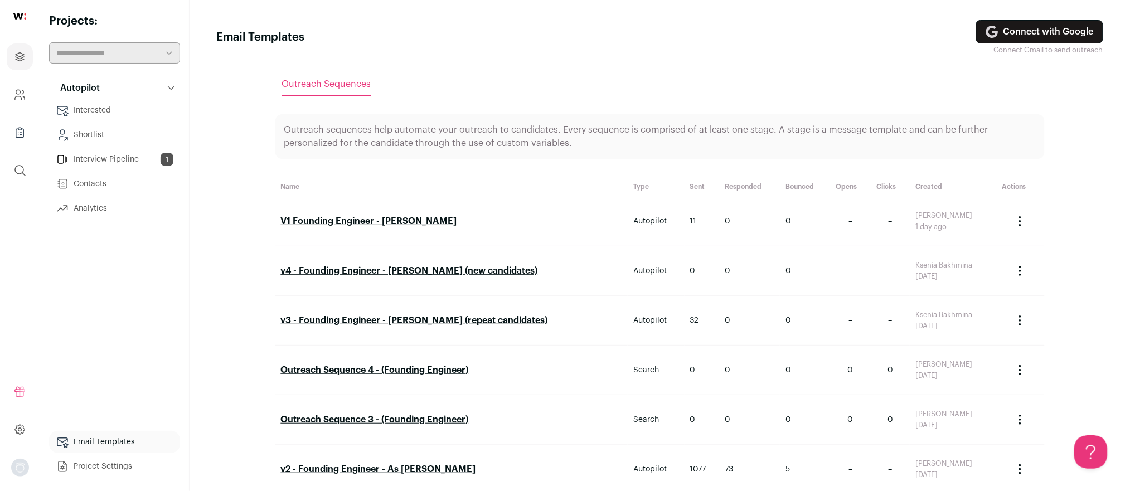
click at [109, 287] on div "Autopilot Autopilot Interested Shortlist Interview Pipeline 1 Contacts Analytics" at bounding box center [114, 277] width 131 height 401
drag, startPoint x: 109, startPoint y: 287, endPoint x: 108, endPoint y: 294, distance: 7.9
click at [108, 294] on div "Autopilot Autopilot Interested Shortlist Interview Pipeline 1 Contacts Analytics" at bounding box center [114, 277] width 131 height 401
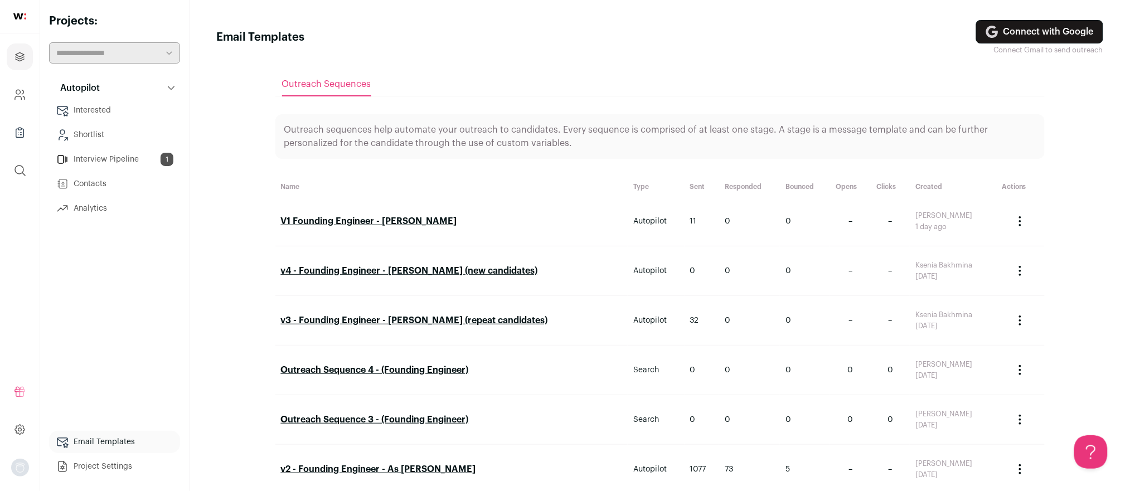
click at [92, 183] on link "Contacts" at bounding box center [114, 184] width 131 height 22
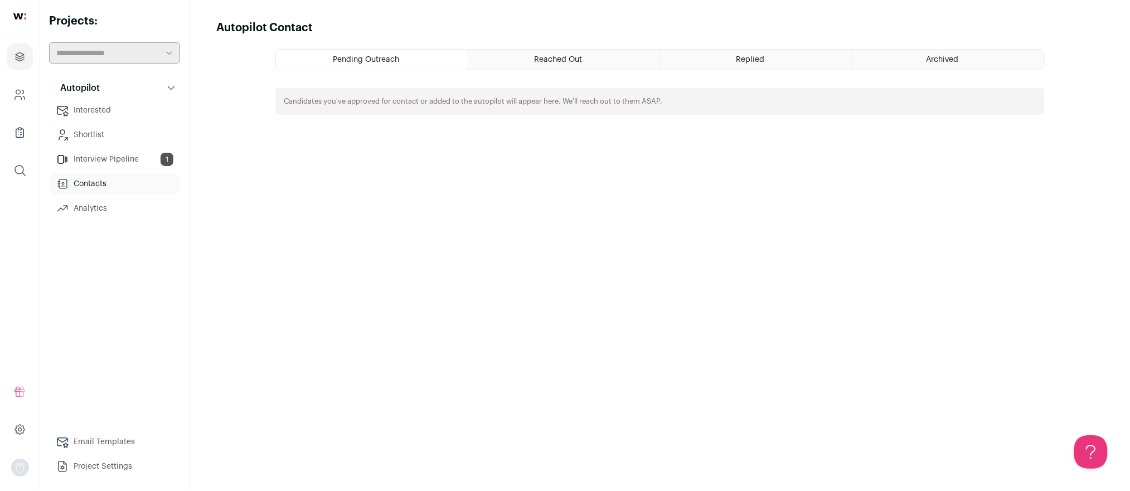
click at [130, 157] on link "Interview Pipeline 1" at bounding box center [114, 159] width 131 height 22
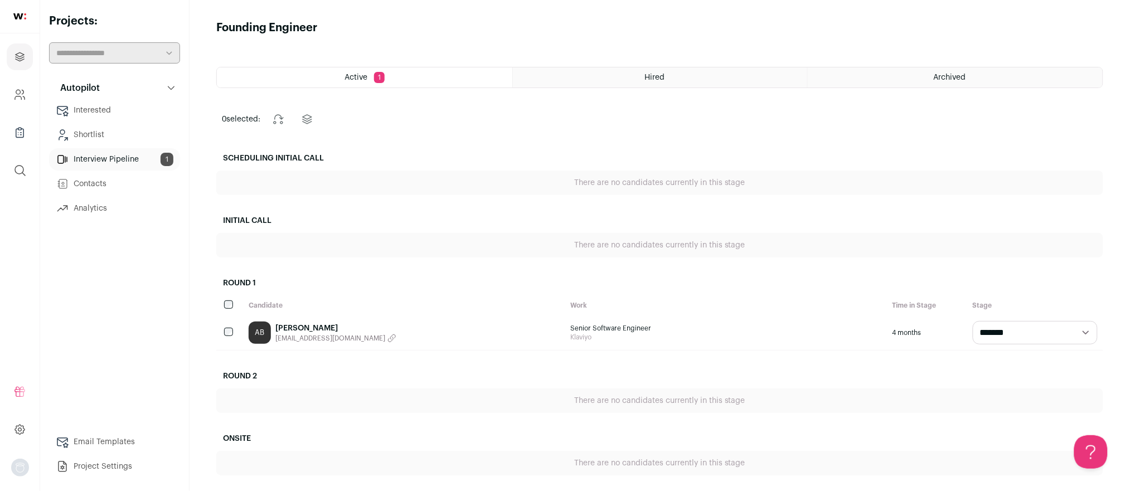
click at [734, 81] on div "Hired" at bounding box center [660, 77] width 295 height 20
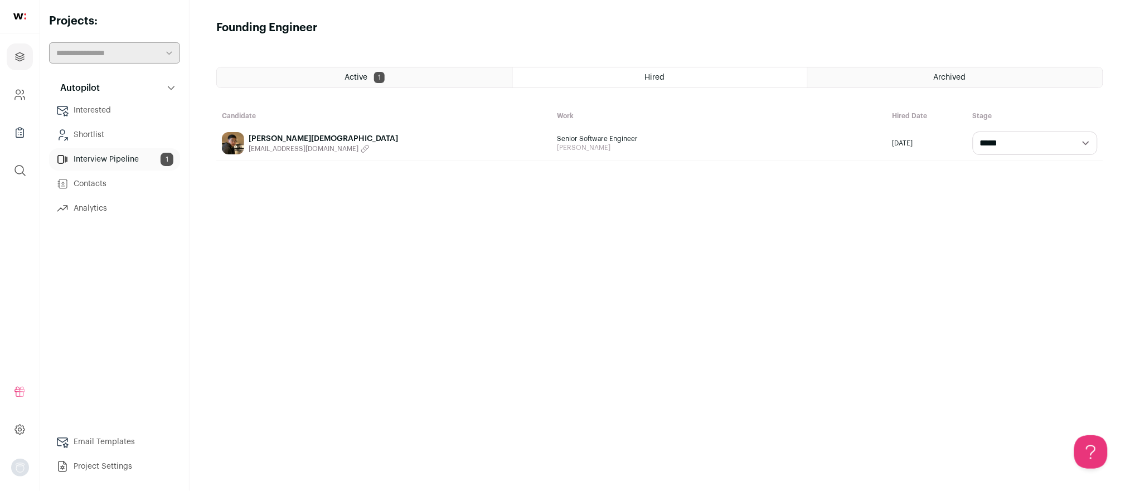
click at [884, 74] on div "Archived" at bounding box center [955, 77] width 295 height 20
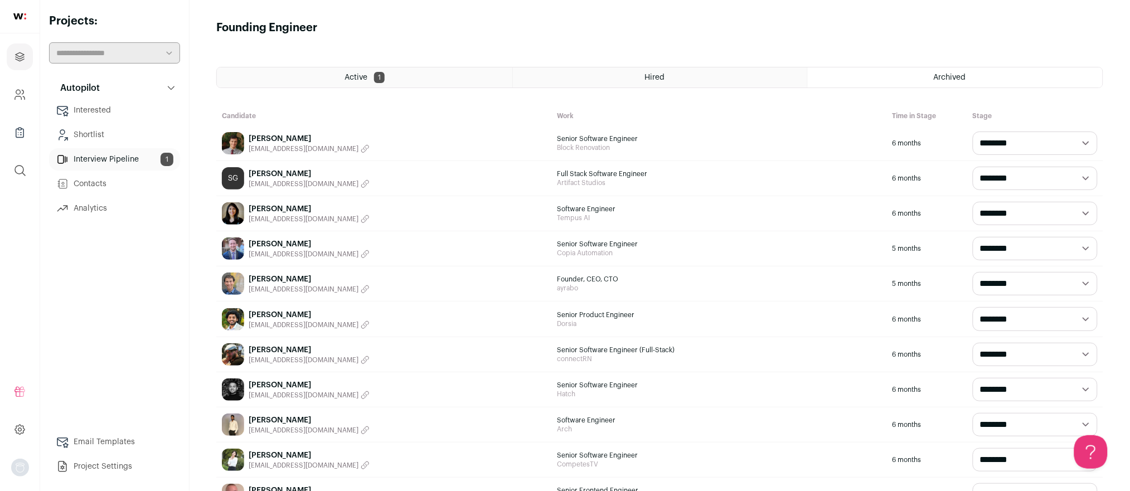
click at [98, 136] on link "Shortlist" at bounding box center [114, 135] width 131 height 22
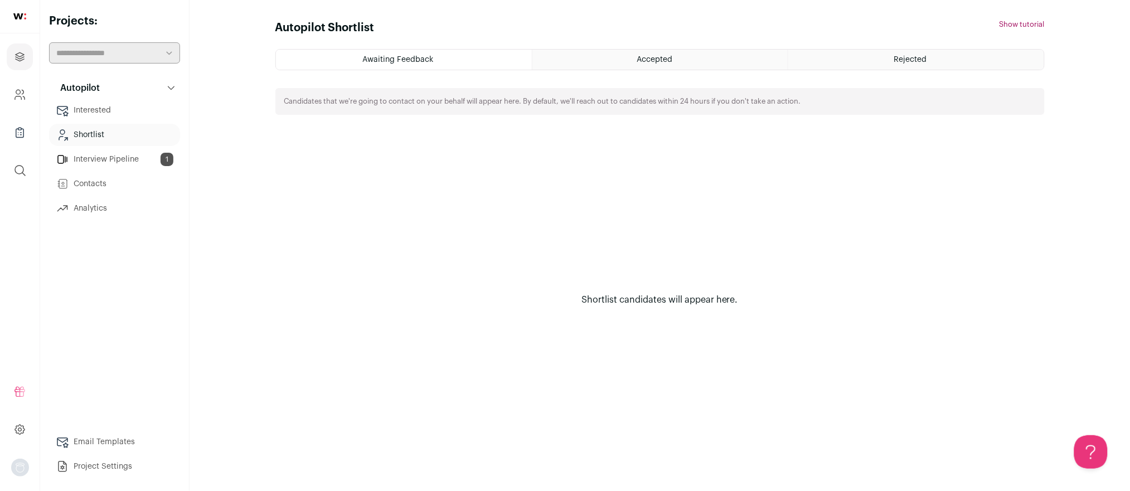
click at [78, 173] on link "Contacts" at bounding box center [114, 184] width 131 height 22
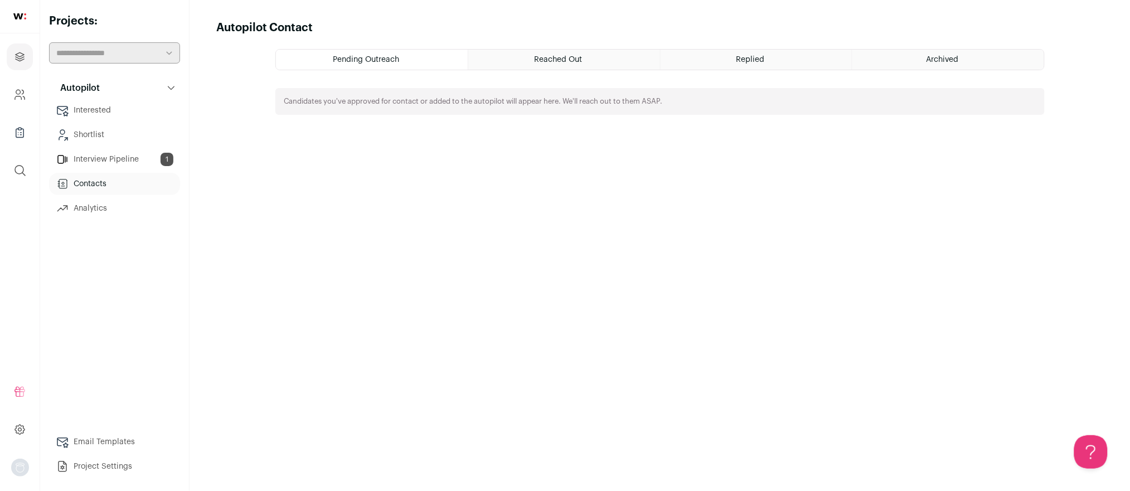
click at [574, 66] on div "Reached Out" at bounding box center [564, 60] width 192 height 20
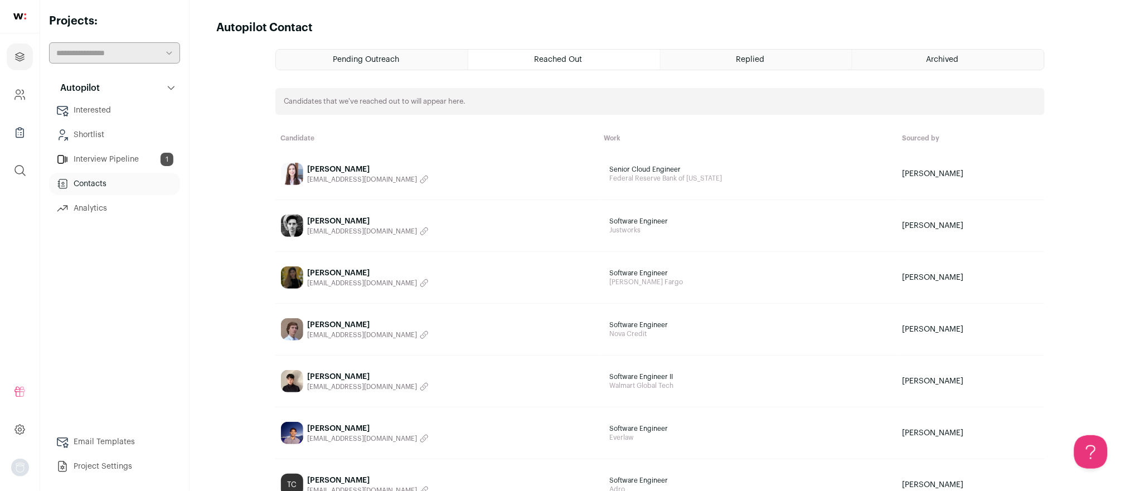
click at [743, 51] on div "Replied" at bounding box center [757, 60] width 192 height 20
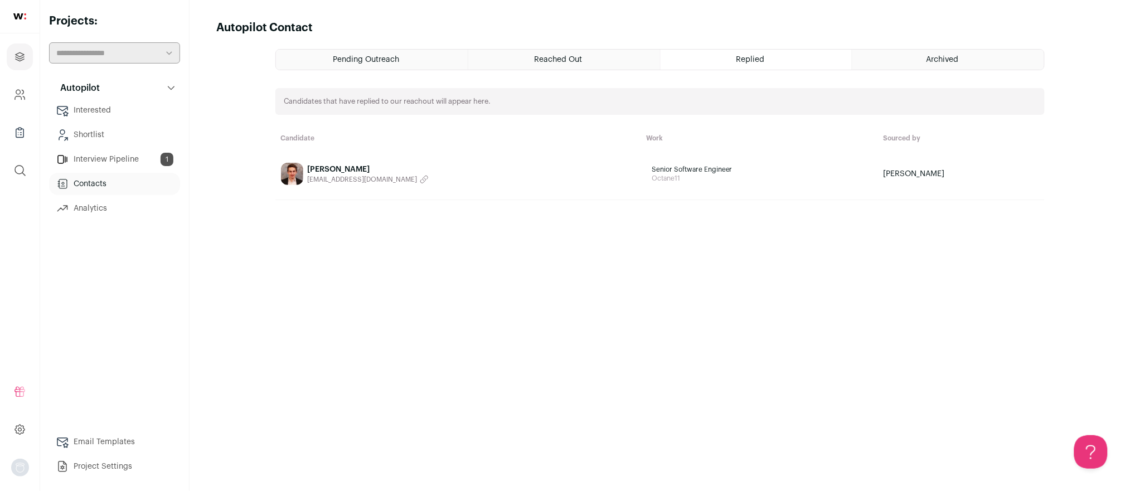
click at [652, 171] on span "Senior Software Engineer" at bounding box center [759, 169] width 215 height 9
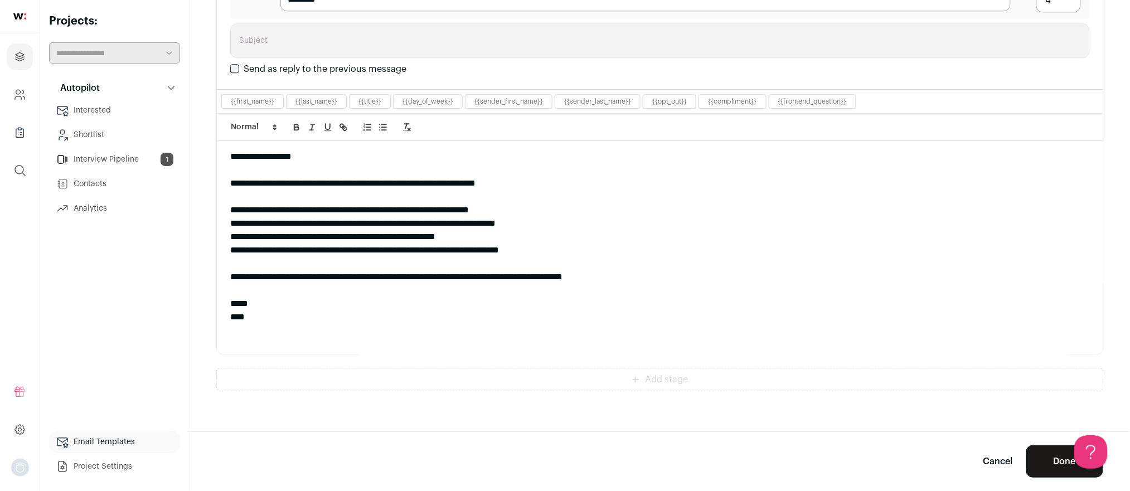
scroll to position [1011, 0]
